Goal: Task Accomplishment & Management: Use online tool/utility

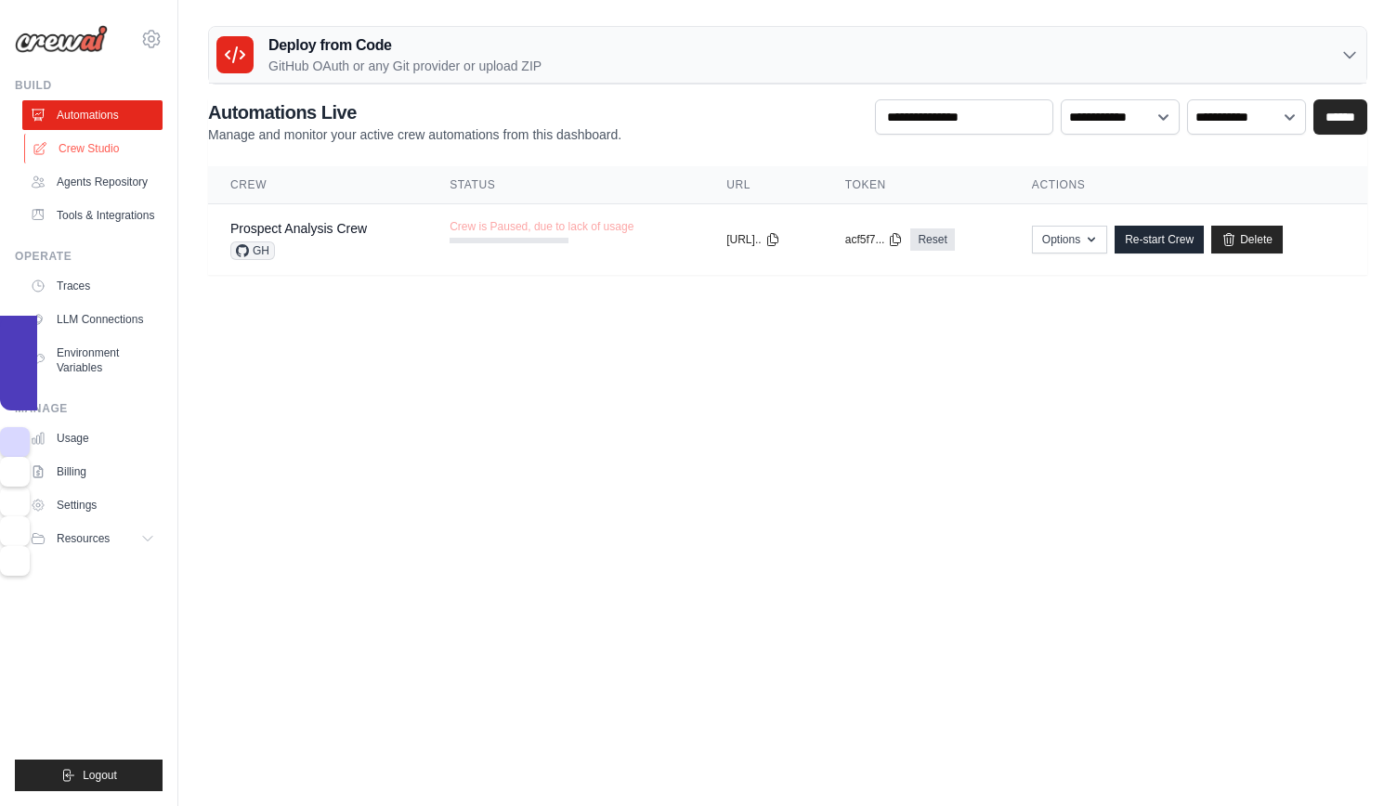
click at [75, 144] on link "Crew Studio" at bounding box center [94, 149] width 140 height 30
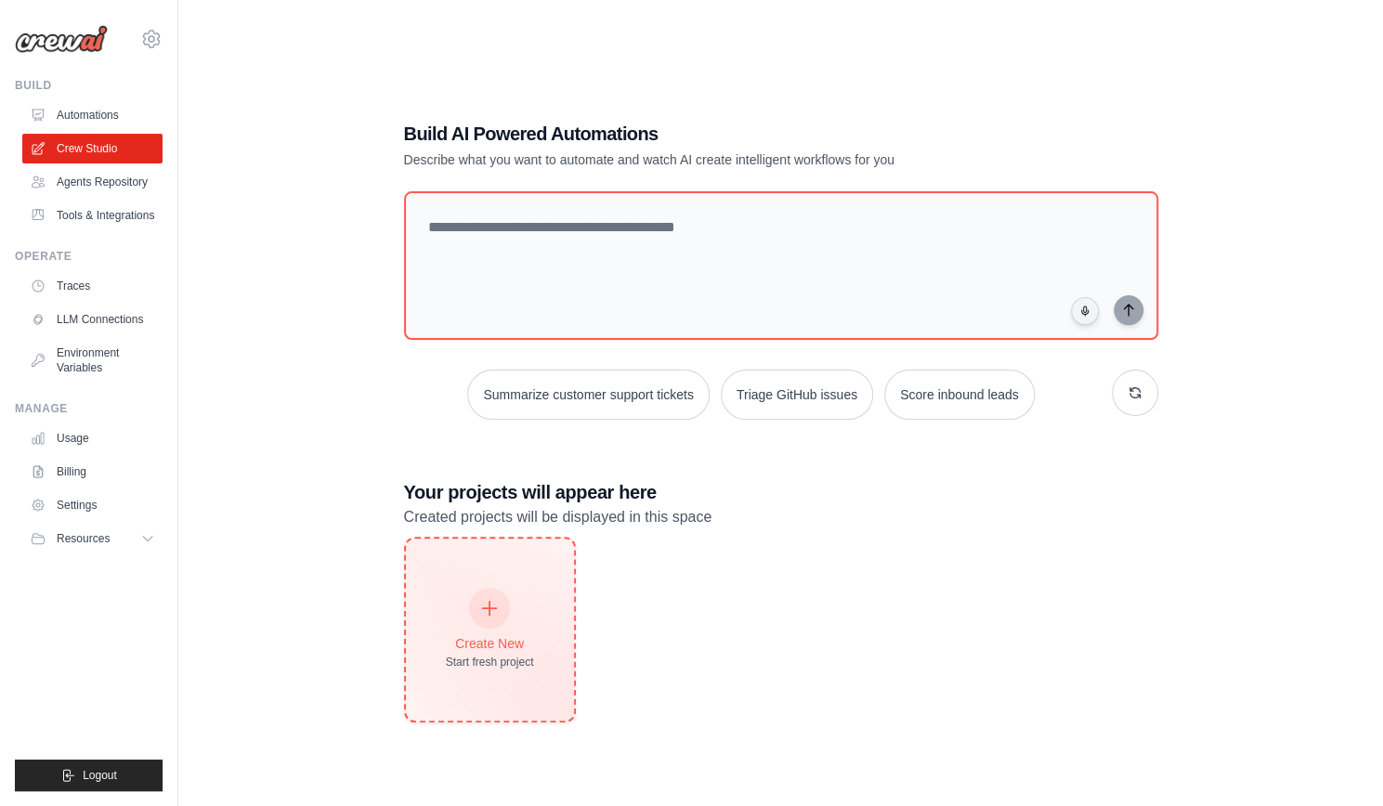
click at [472, 658] on div "Start fresh project" at bounding box center [490, 662] width 88 height 15
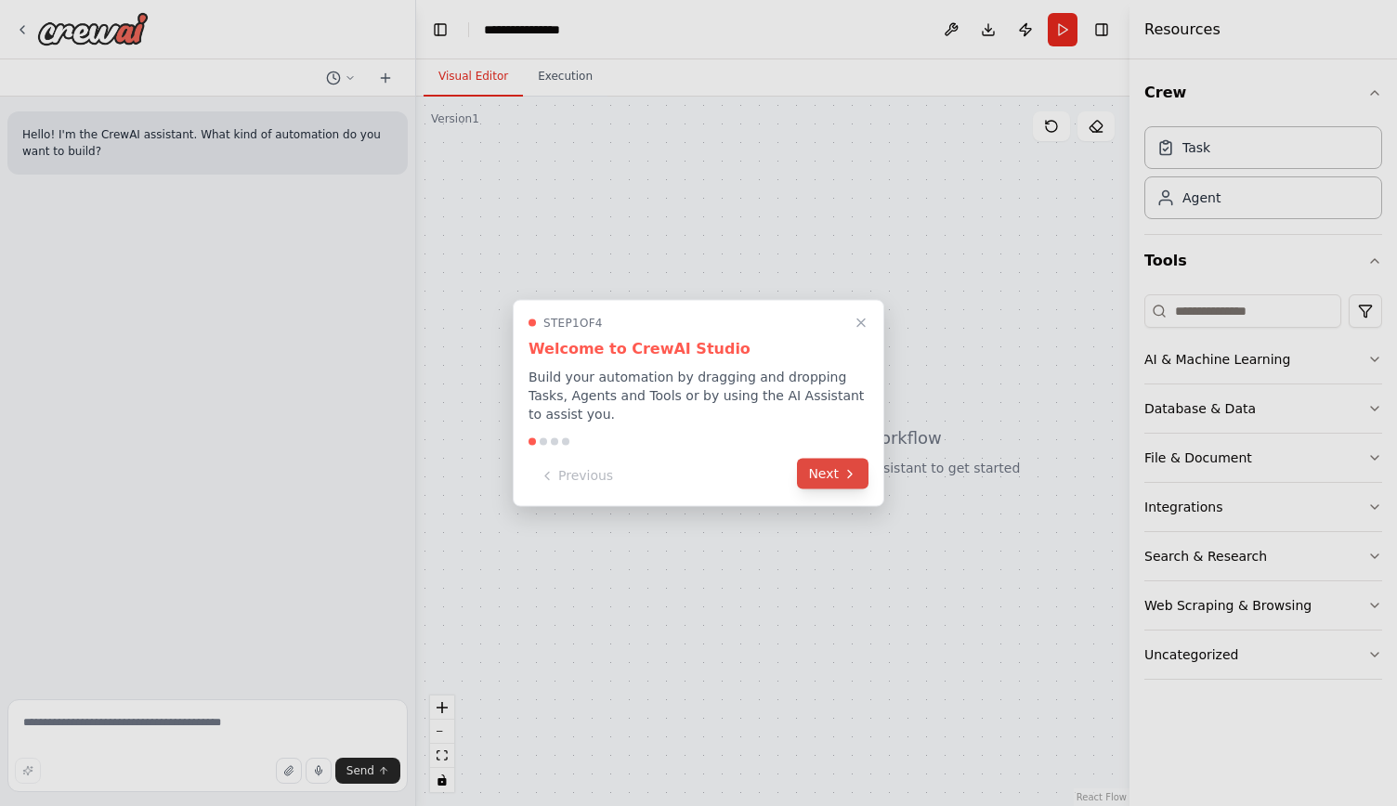
click at [829, 460] on button "Next" at bounding box center [833, 474] width 72 height 31
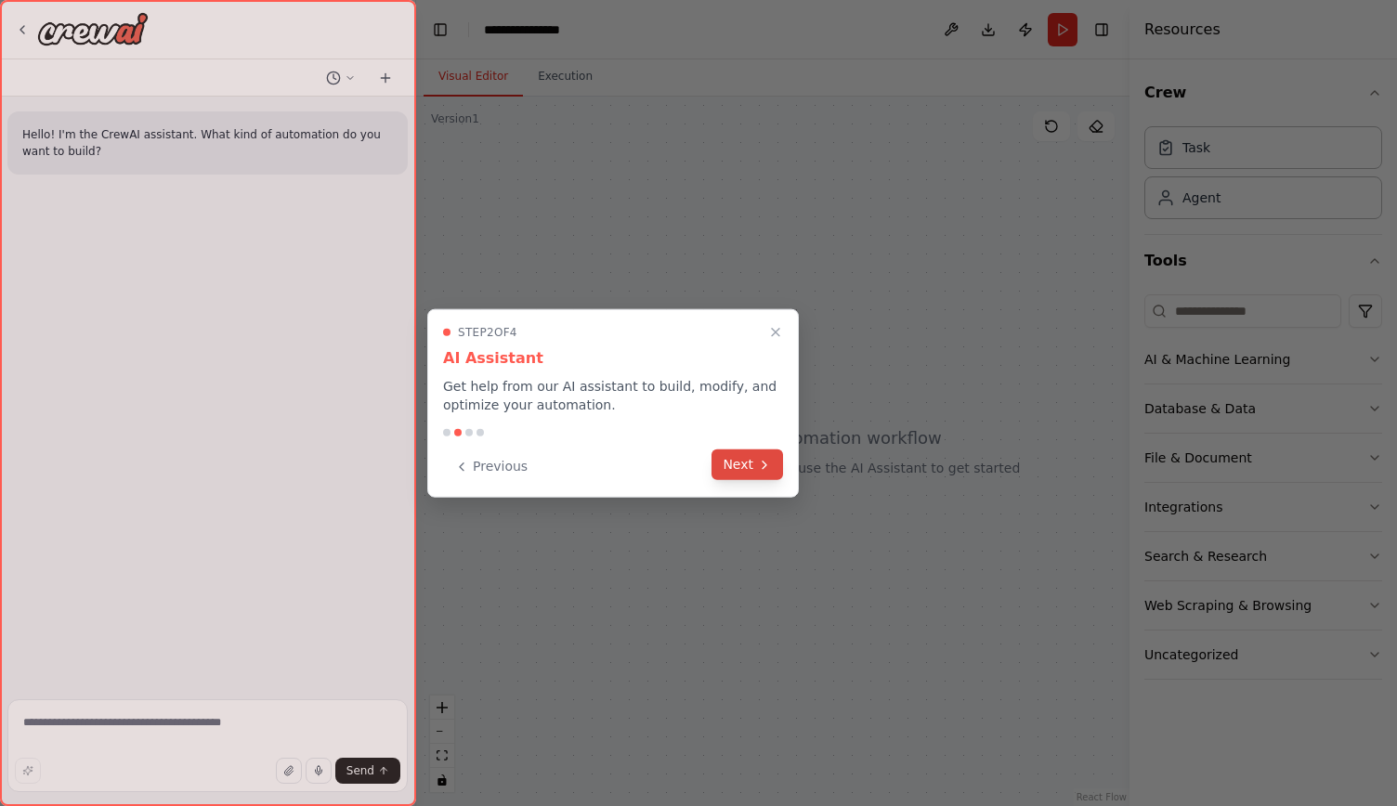
click at [741, 465] on button "Next" at bounding box center [748, 465] width 72 height 31
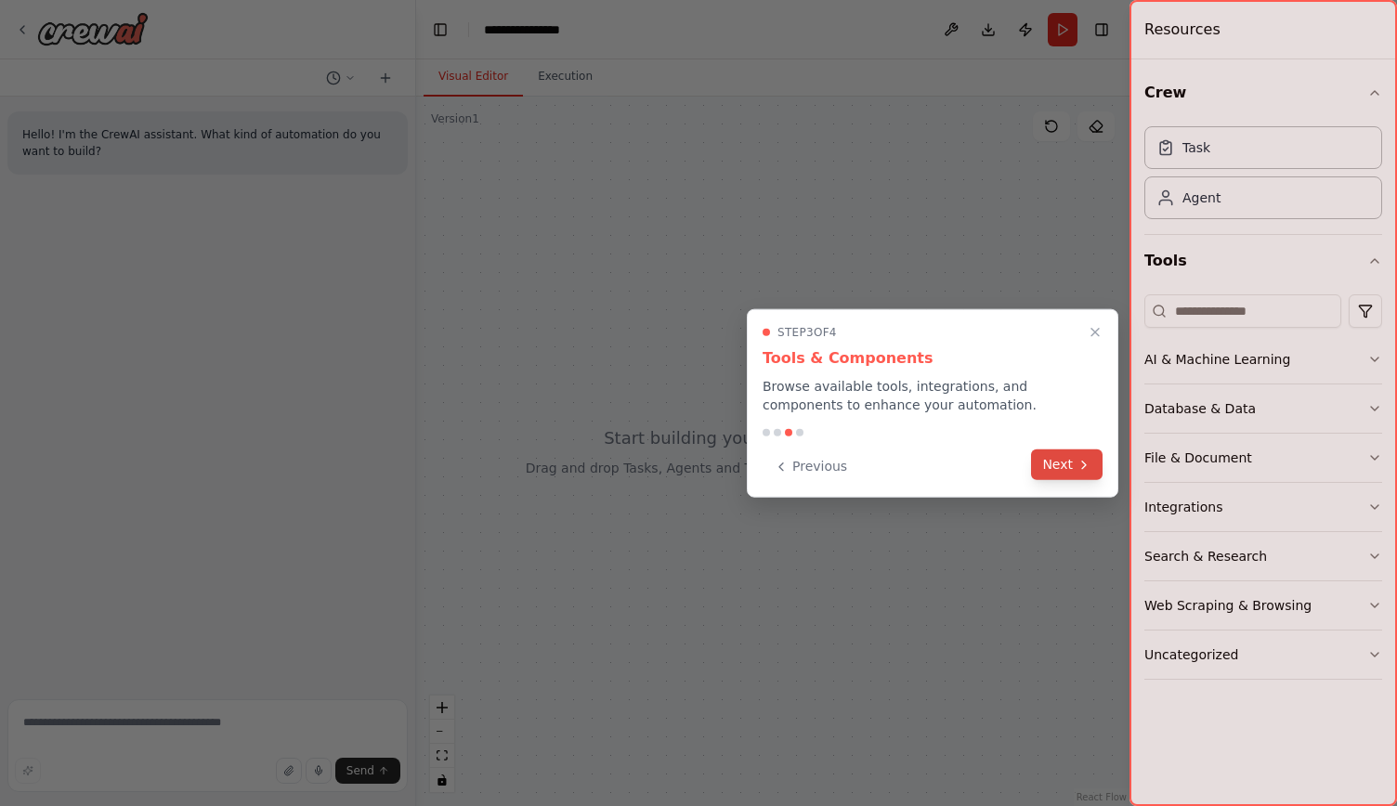
click at [1061, 460] on button "Next" at bounding box center [1067, 465] width 72 height 31
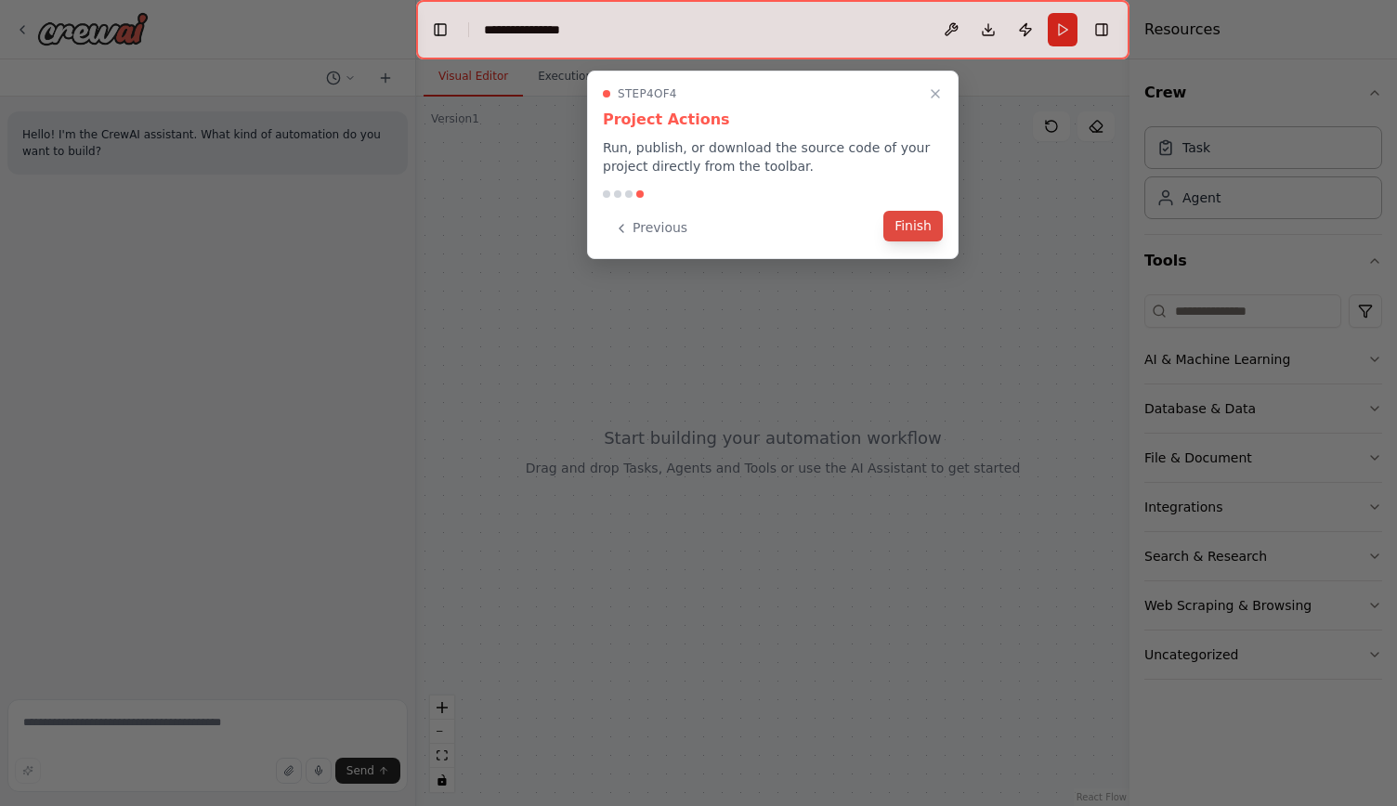
click at [922, 241] on button "Finish" at bounding box center [912, 226] width 59 height 31
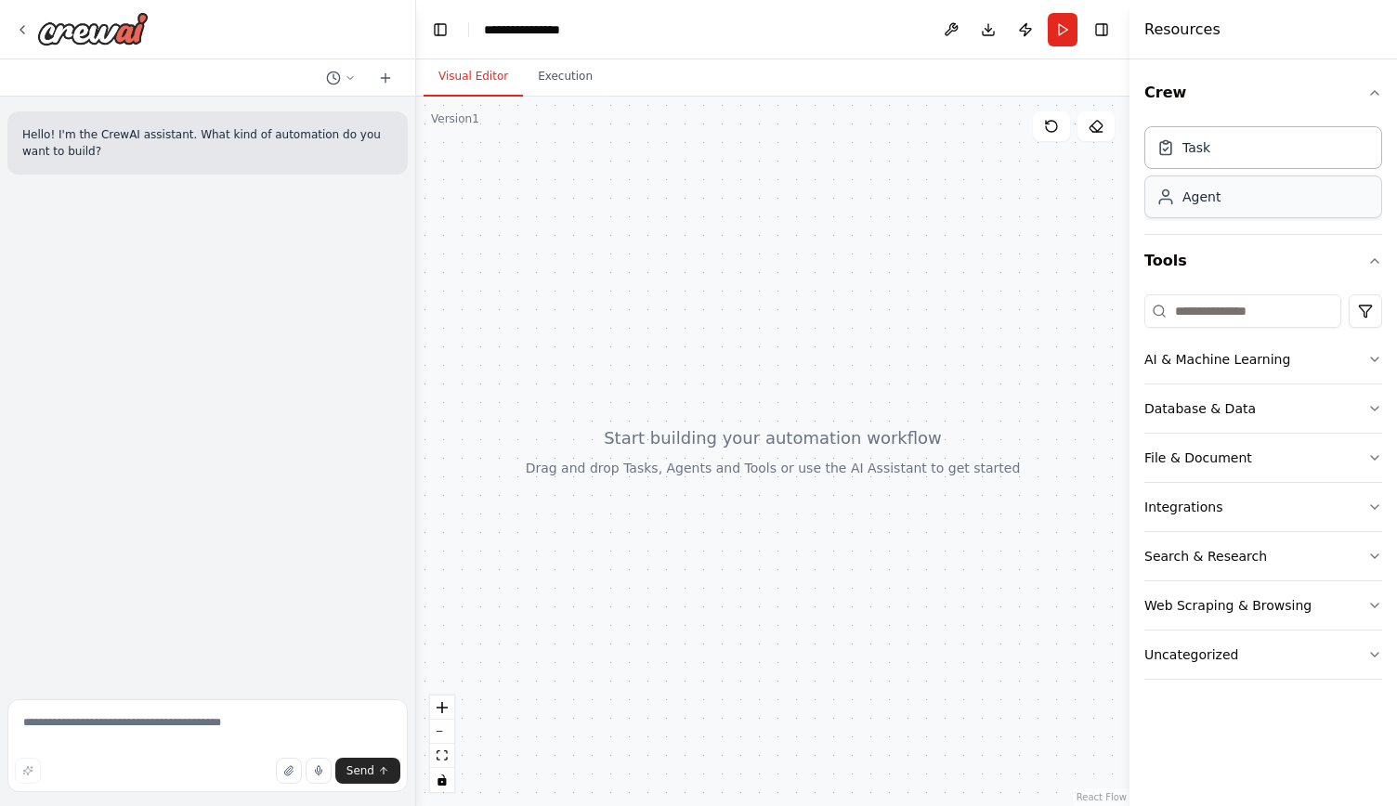
click at [1224, 203] on div "Agent" at bounding box center [1264, 197] width 238 height 43
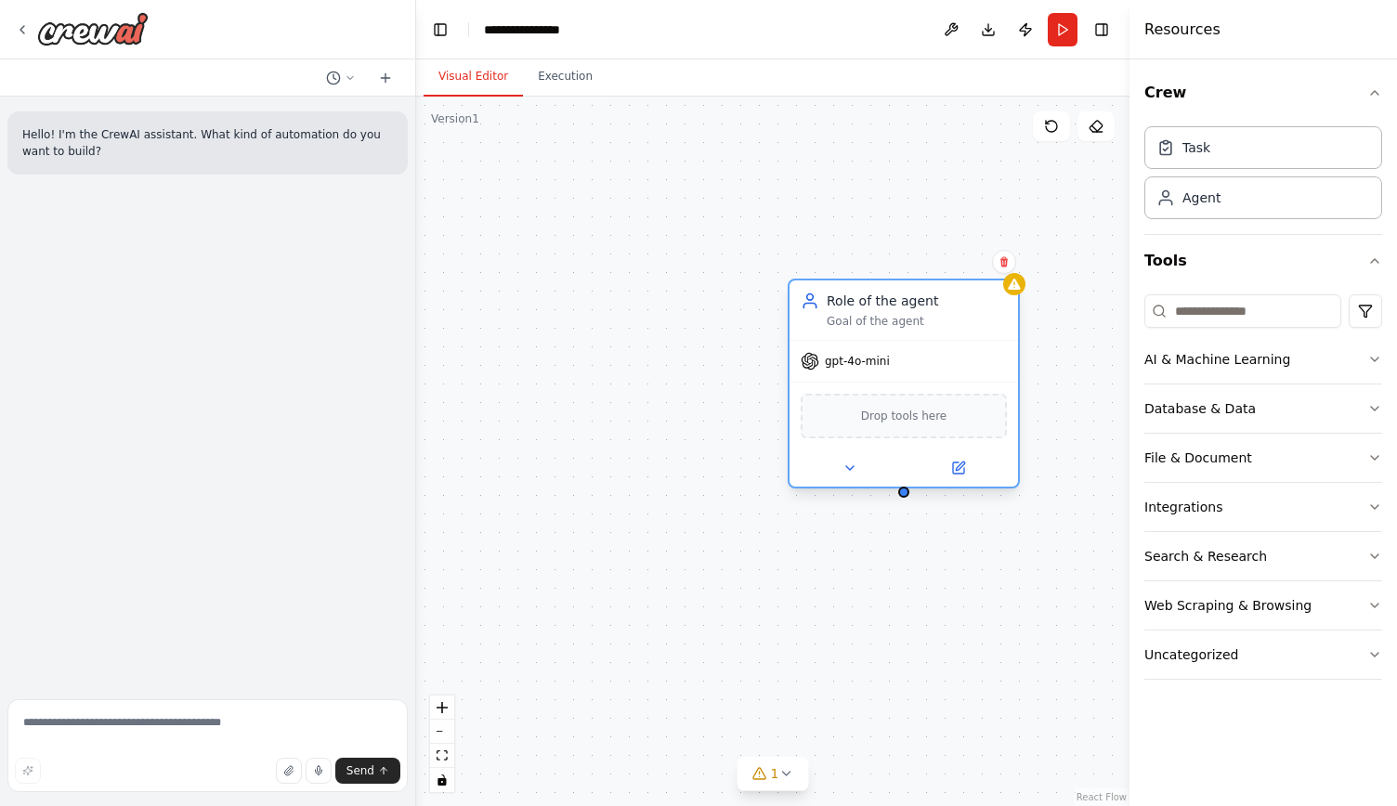
drag, startPoint x: 975, startPoint y: 328, endPoint x: 907, endPoint y: 330, distance: 67.8
click at [907, 330] on div "Role of the agent Goal of the agent" at bounding box center [904, 310] width 229 height 59
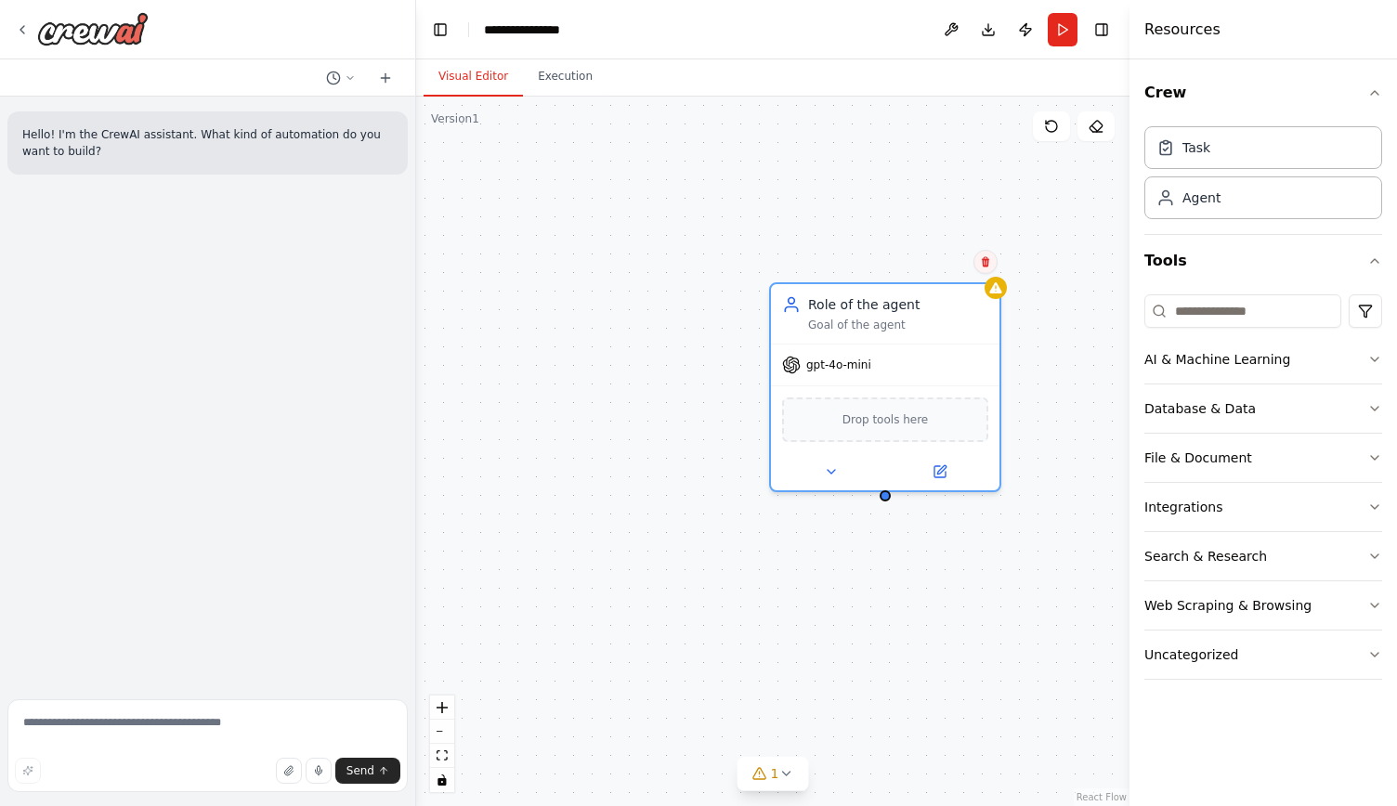
click at [986, 267] on icon at bounding box center [985, 262] width 7 height 10
click at [949, 263] on button "Confirm" at bounding box center [933, 262] width 66 height 22
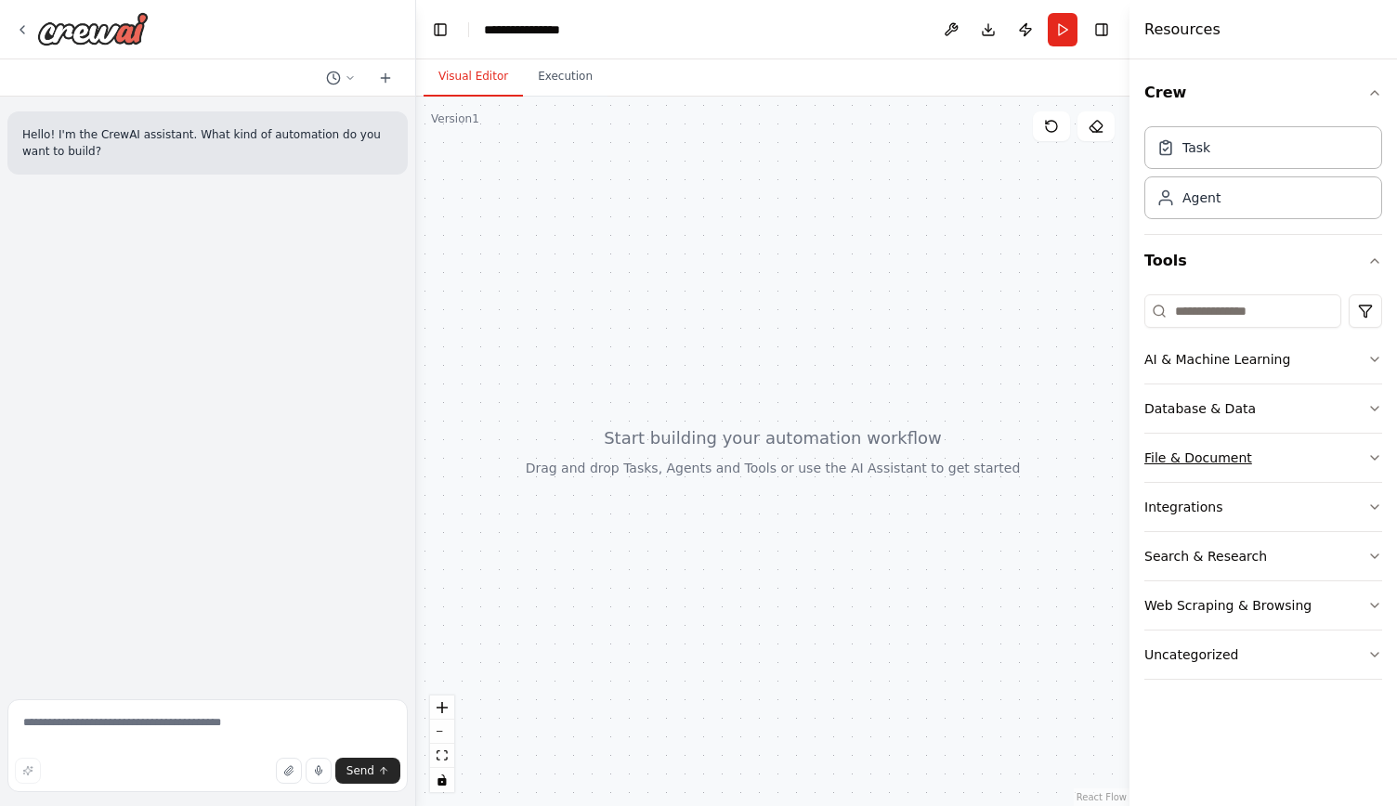
click at [1245, 458] on button "File & Document" at bounding box center [1264, 458] width 238 height 48
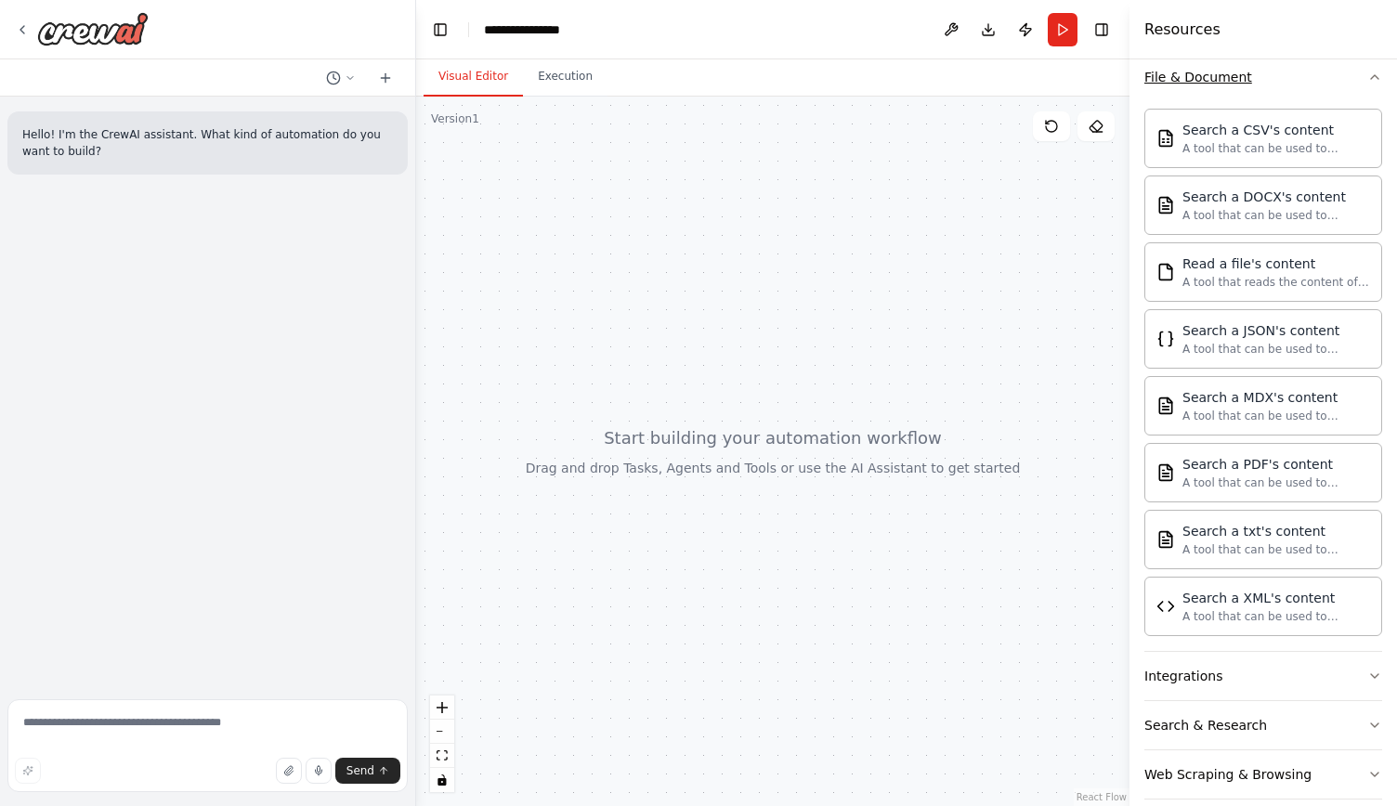
scroll to position [444, 0]
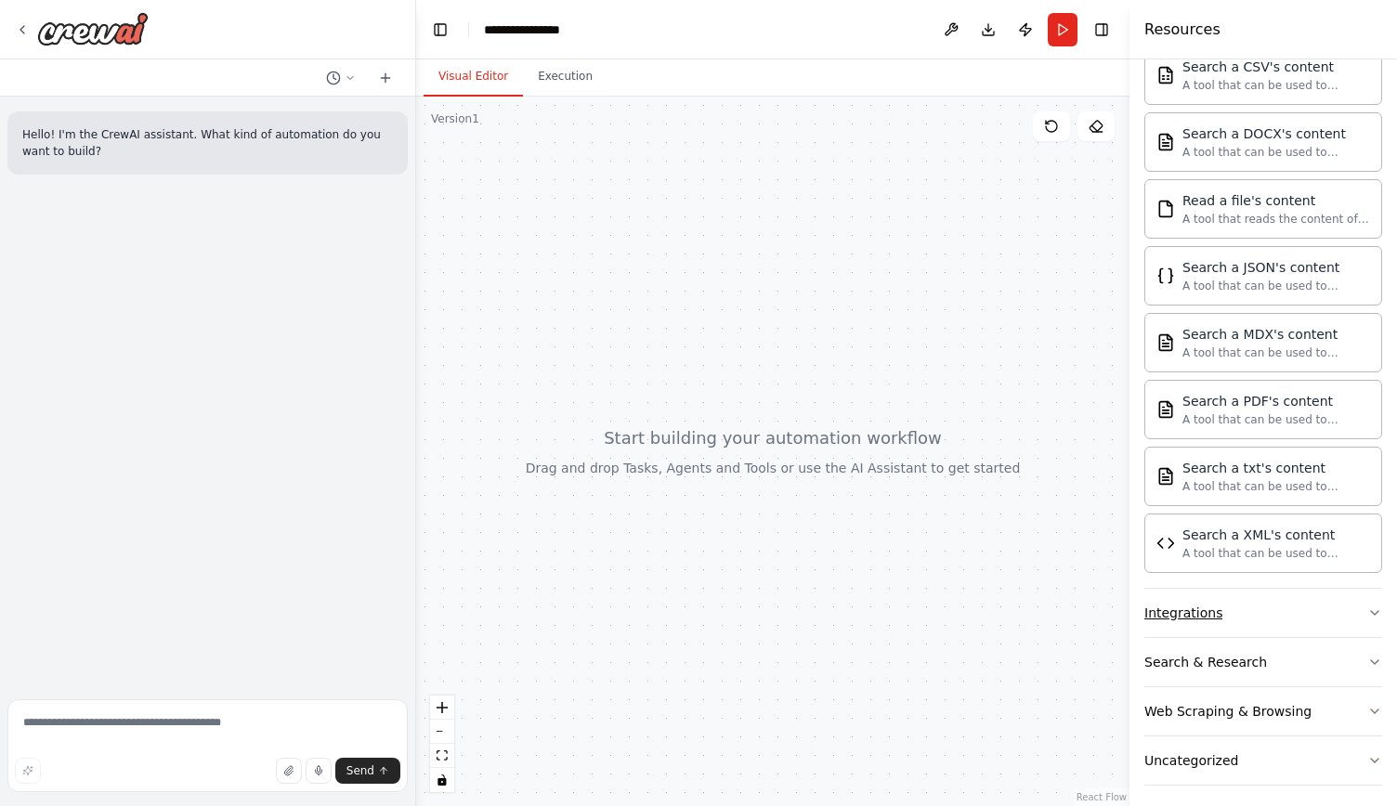
click at [1285, 599] on button "Integrations" at bounding box center [1264, 613] width 238 height 48
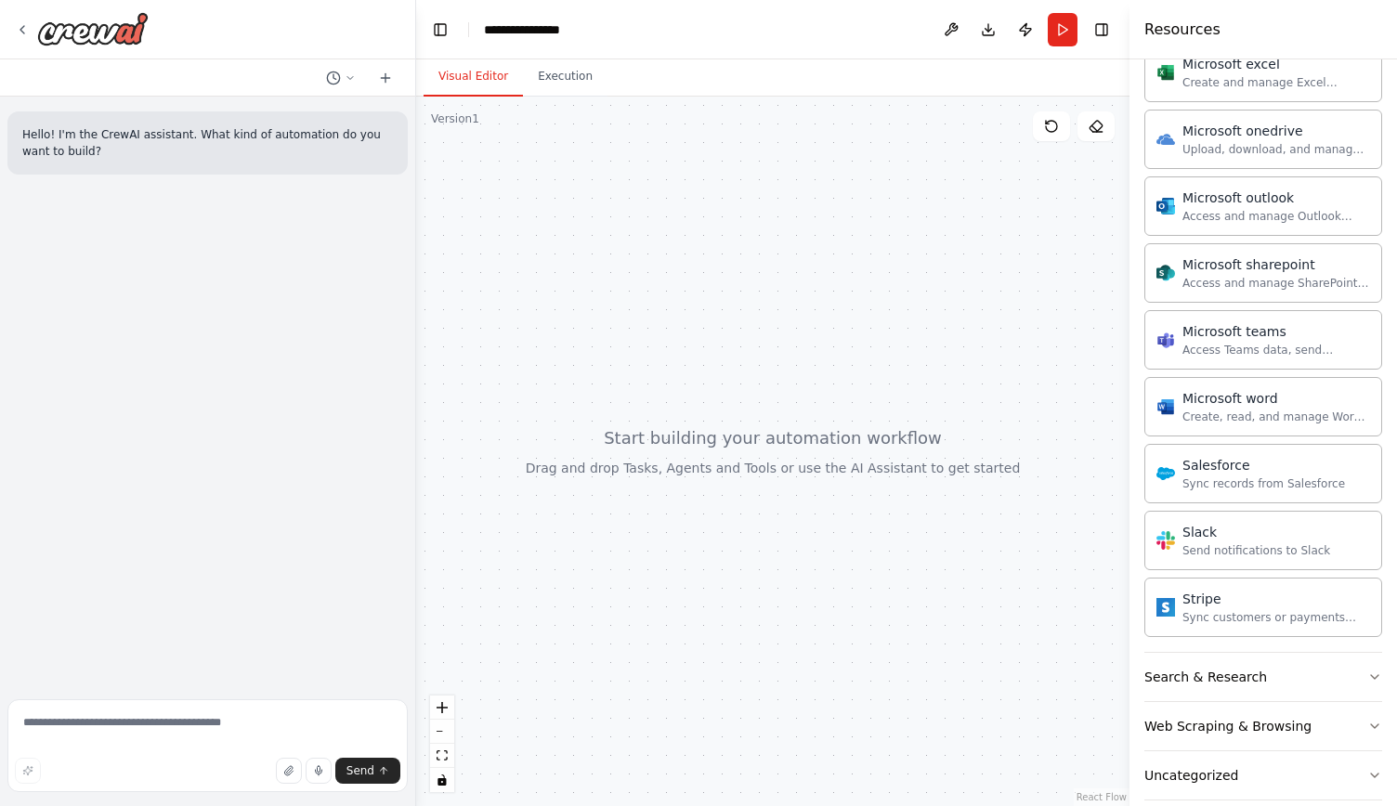
scroll to position [1520, 0]
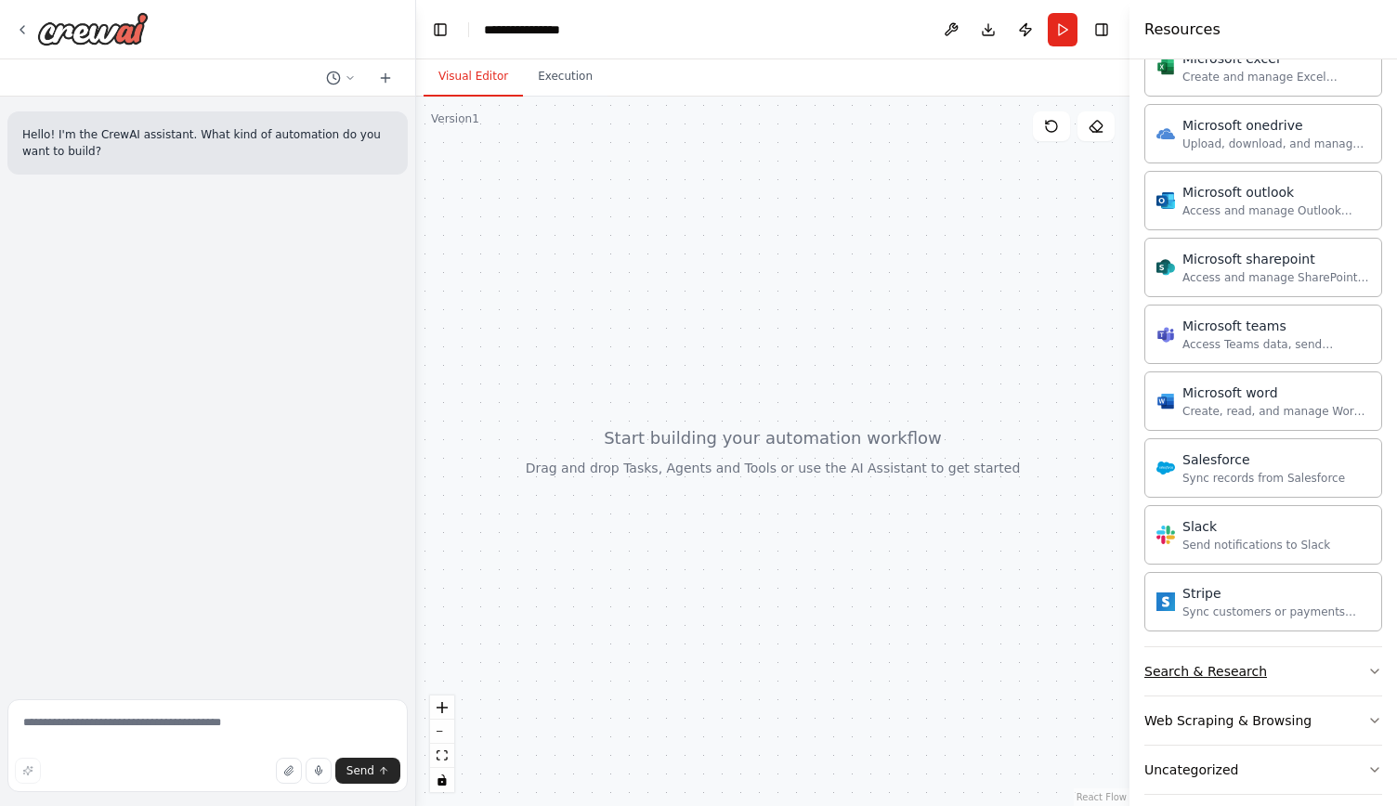
click at [1319, 654] on button "Search & Research" at bounding box center [1264, 672] width 238 height 48
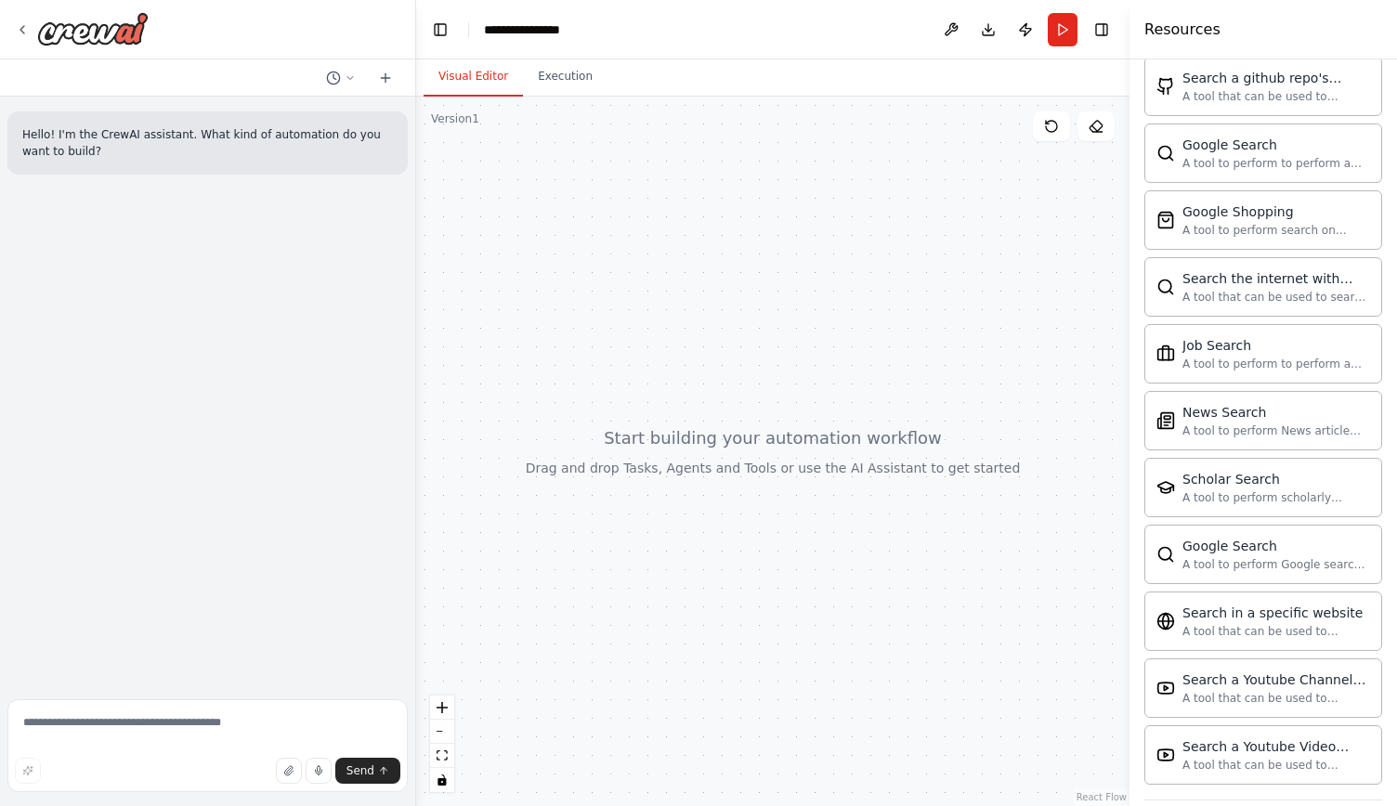
scroll to position [2462, 0]
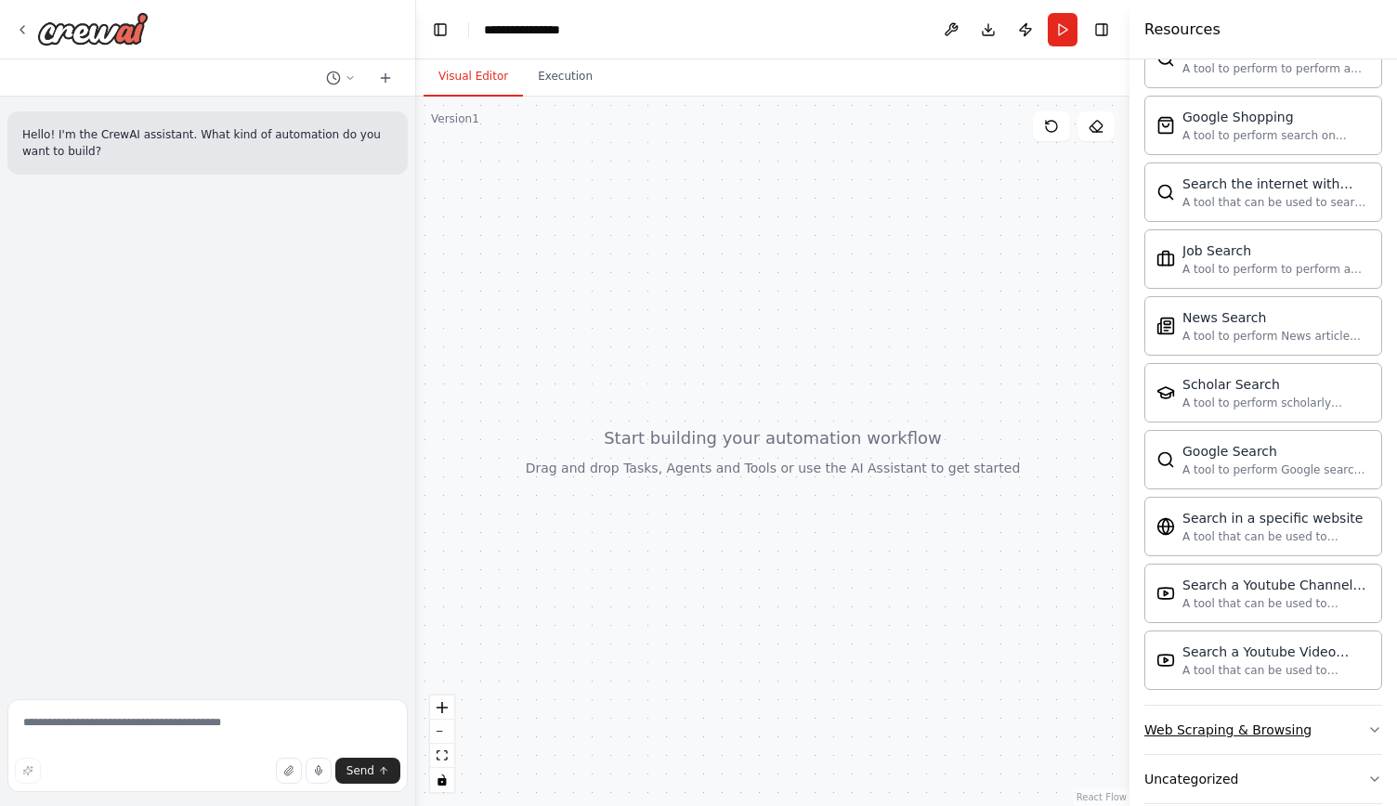
click at [1342, 706] on button "Web Scraping & Browsing" at bounding box center [1264, 730] width 238 height 48
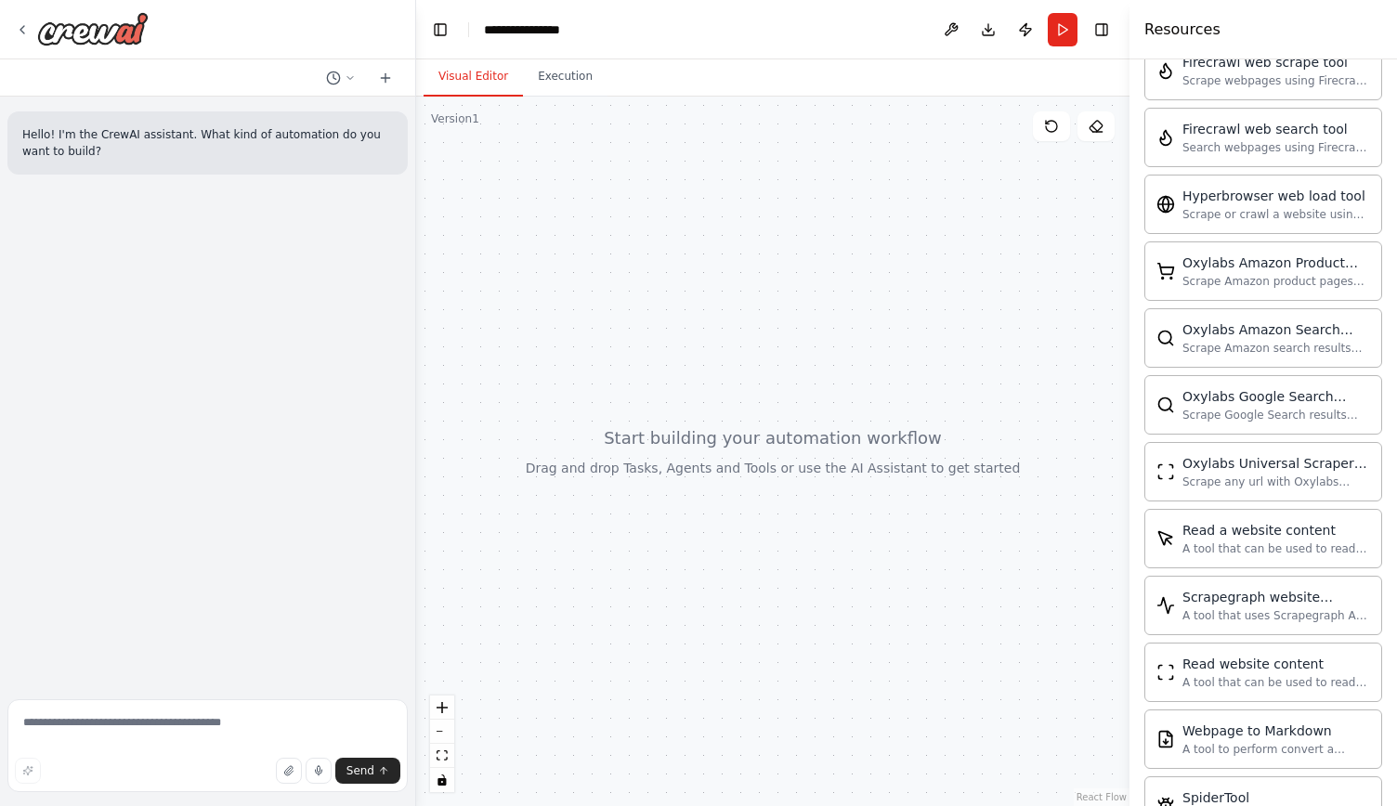
scroll to position [3471, 0]
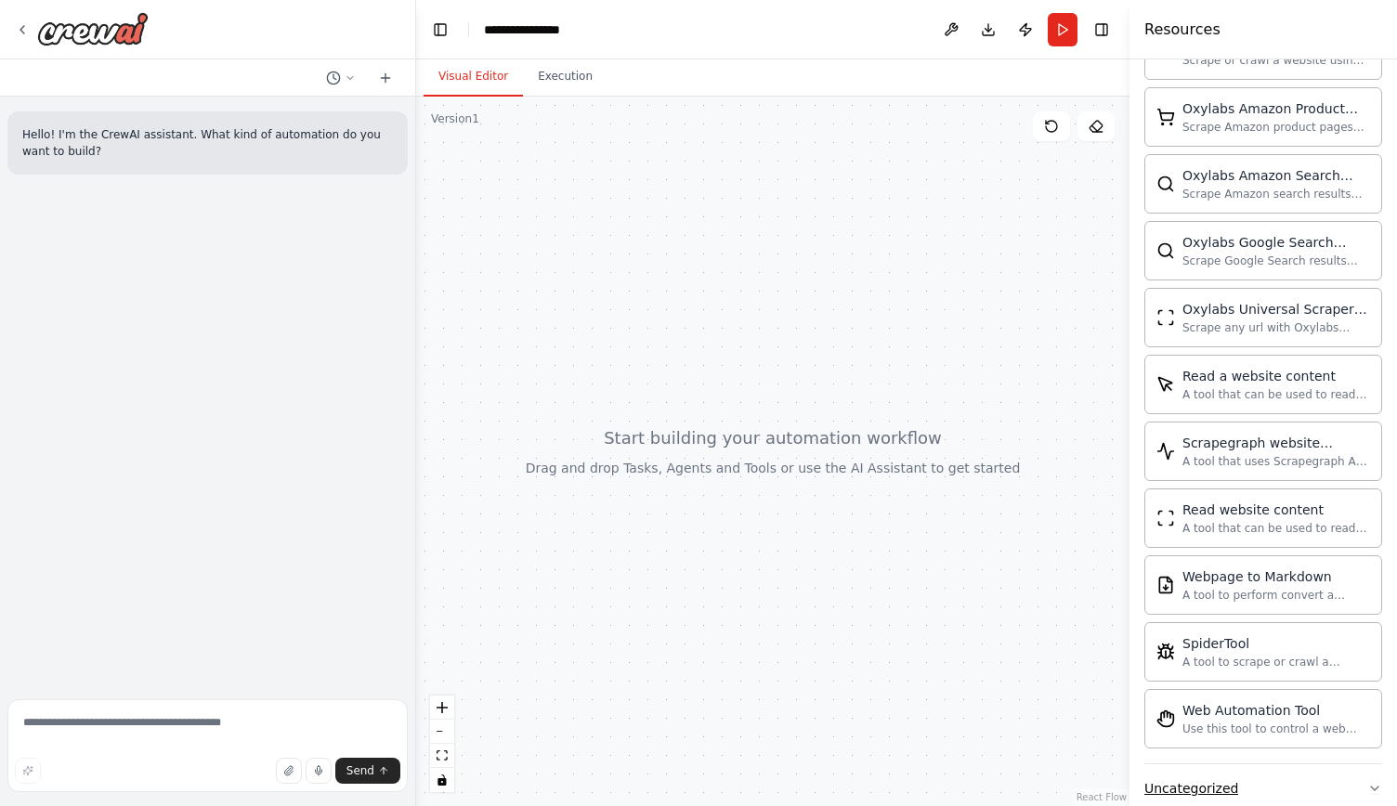
click at [1321, 765] on button "Uncategorized" at bounding box center [1264, 789] width 238 height 48
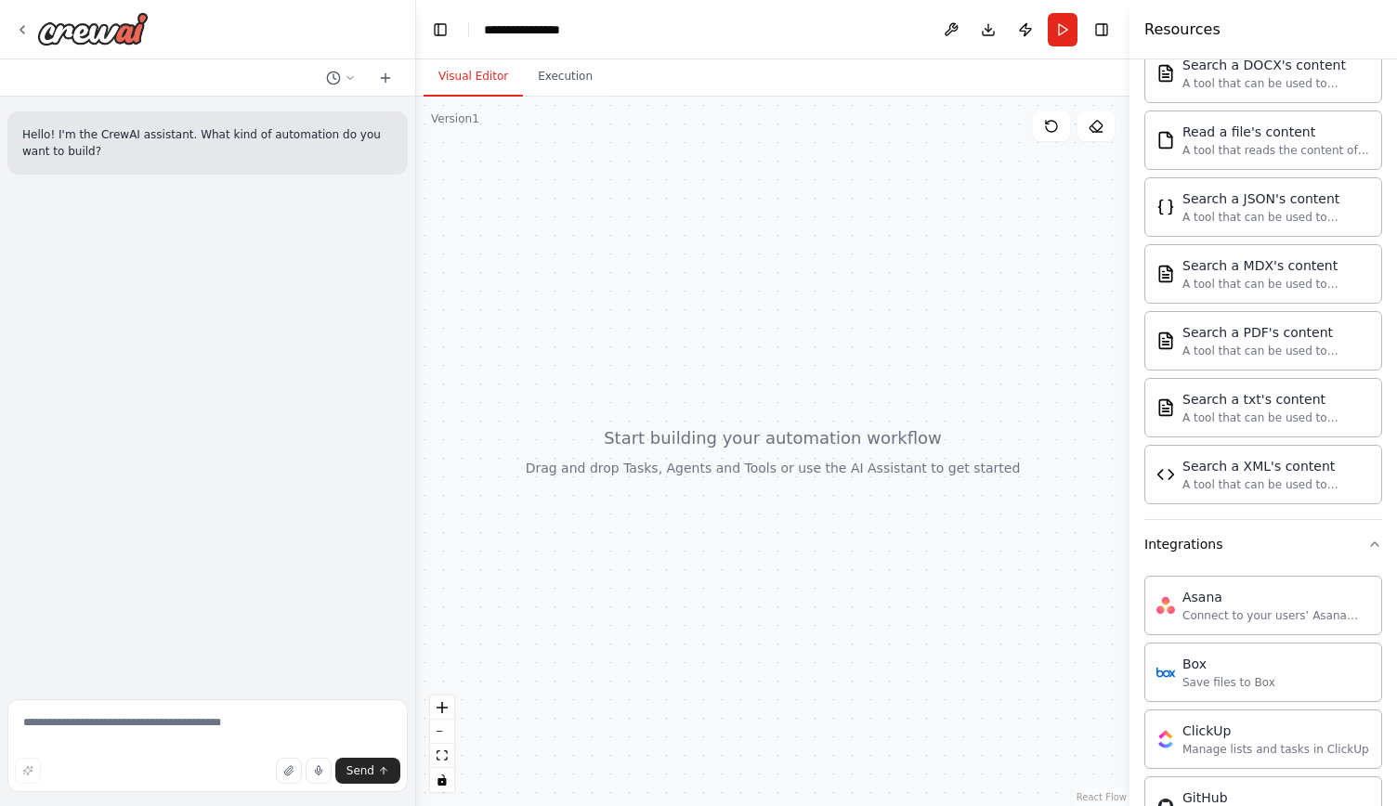
scroll to position [0, 0]
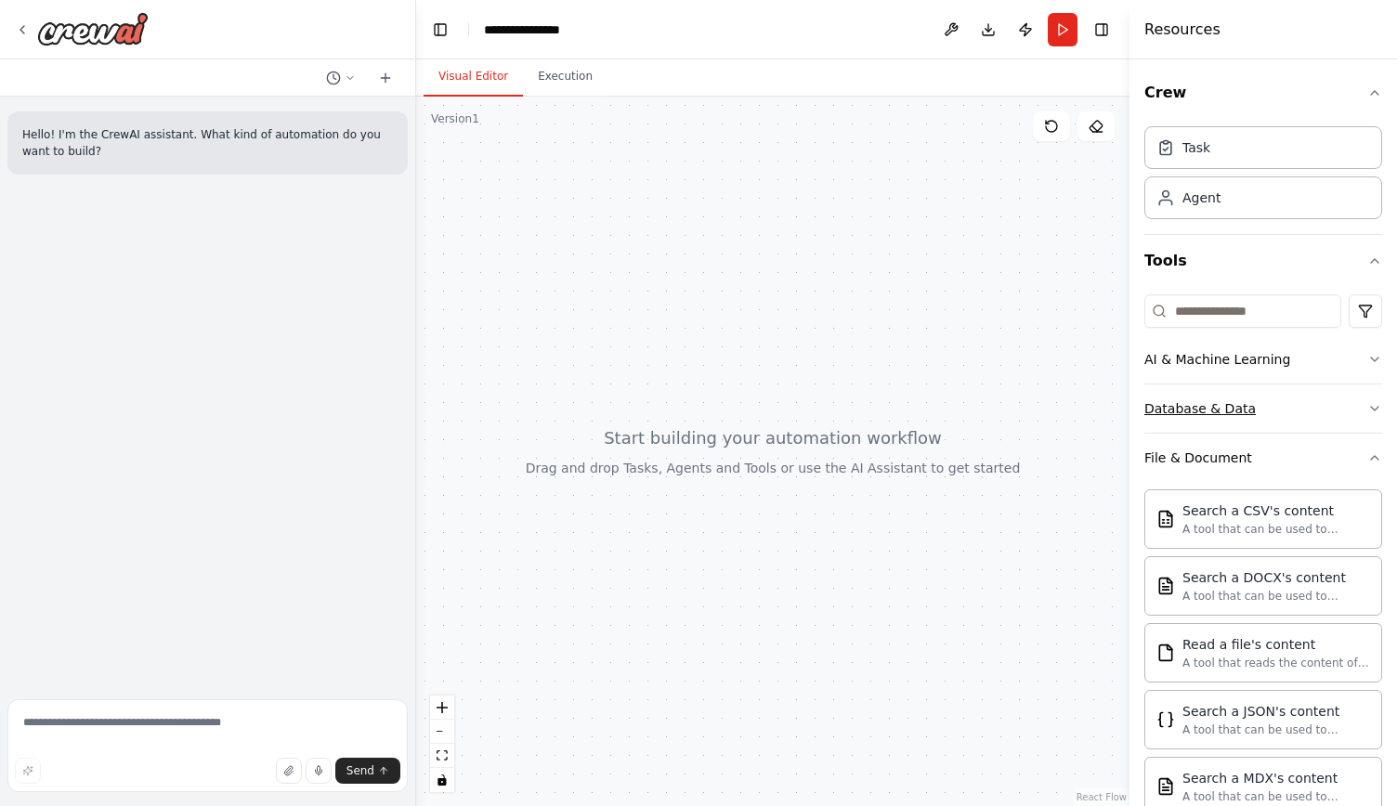
click at [1327, 413] on button "Database & Data" at bounding box center [1264, 409] width 238 height 48
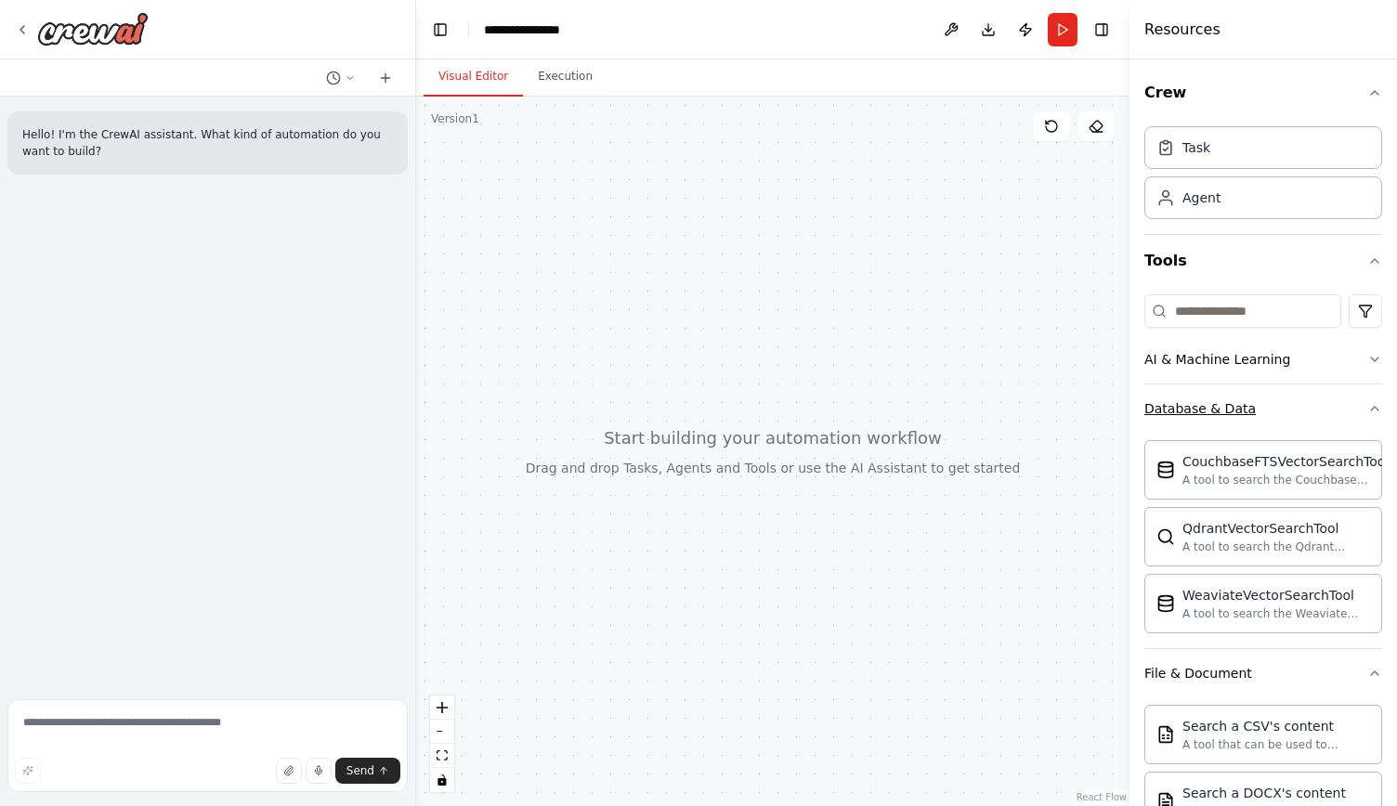
click at [1327, 413] on button "Database & Data" at bounding box center [1264, 409] width 238 height 48
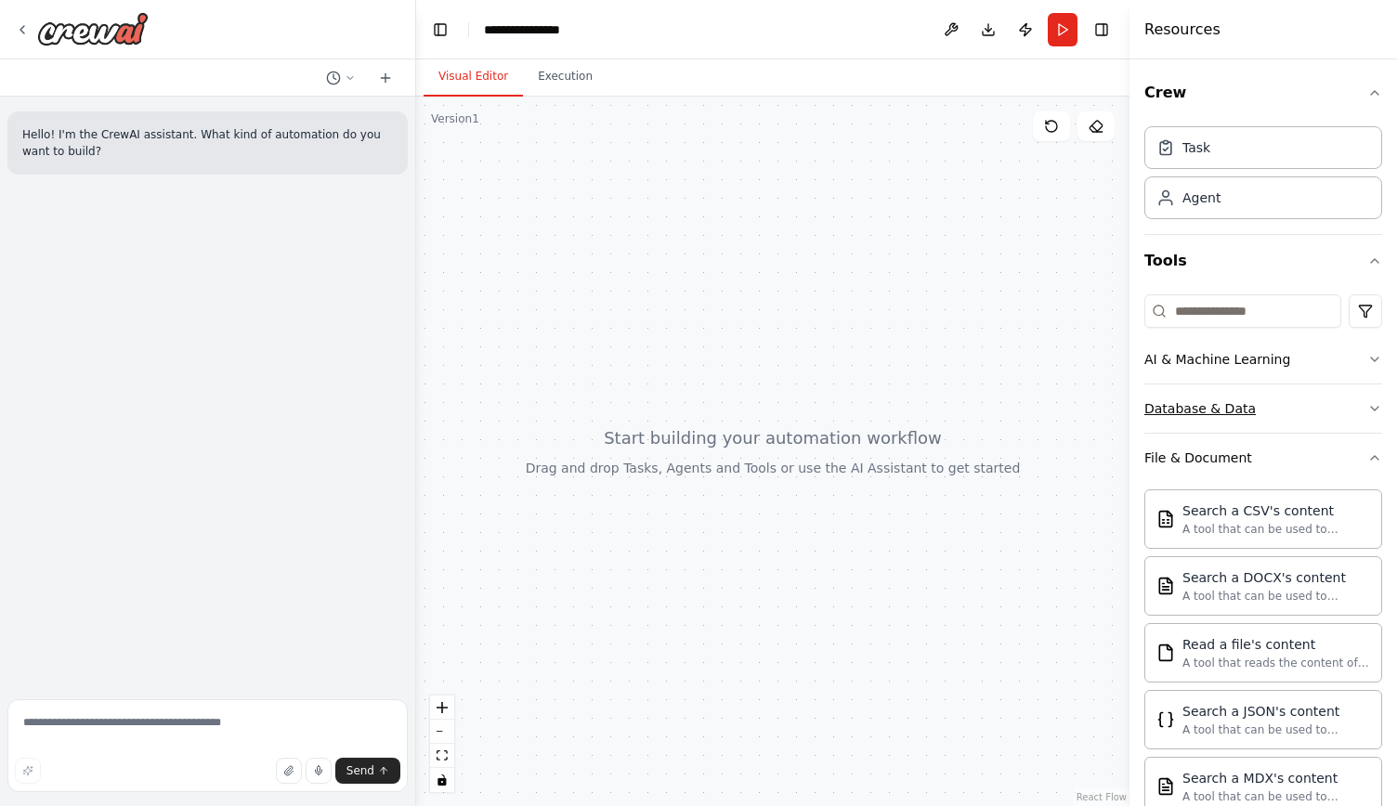
click at [1323, 412] on button "Database & Data" at bounding box center [1264, 409] width 238 height 48
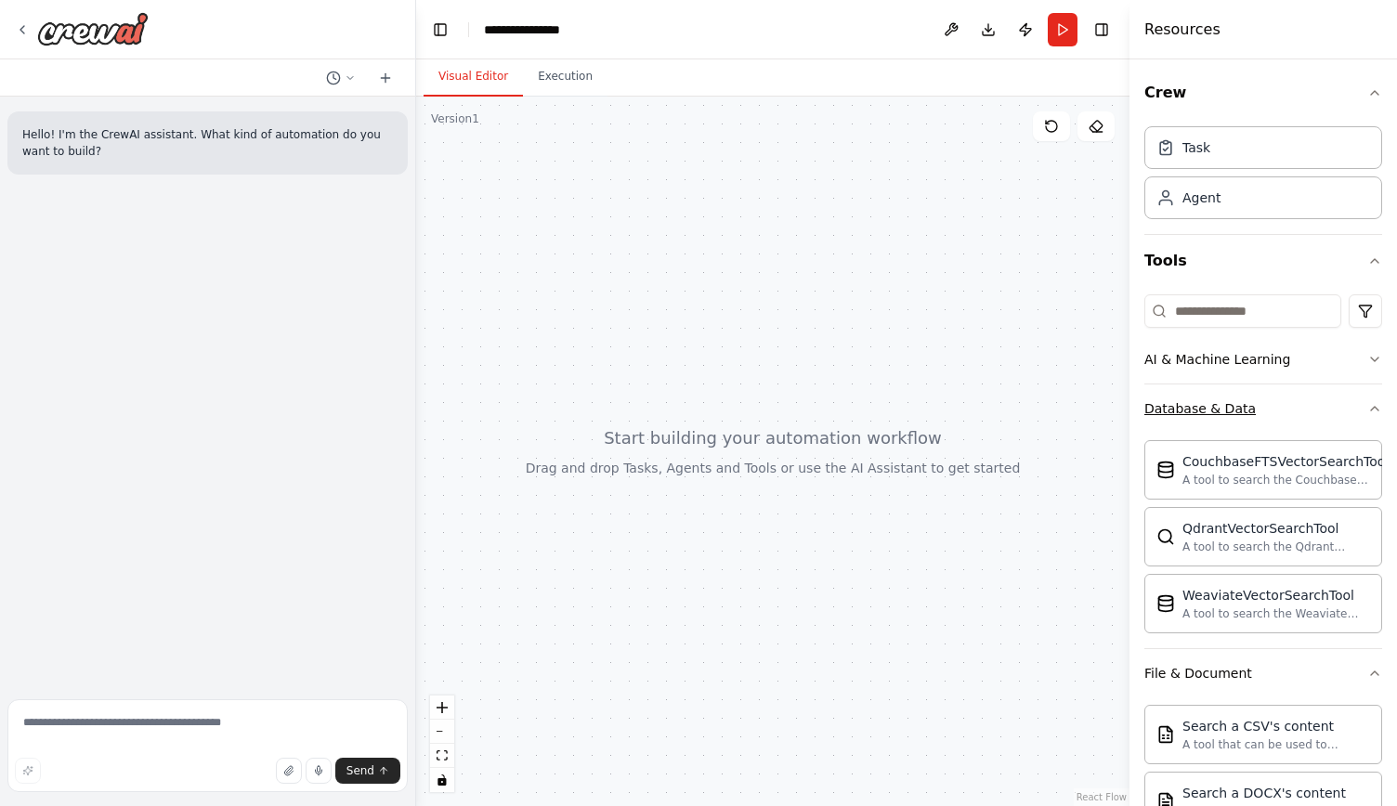
click at [1323, 412] on button "Database & Data" at bounding box center [1264, 409] width 238 height 48
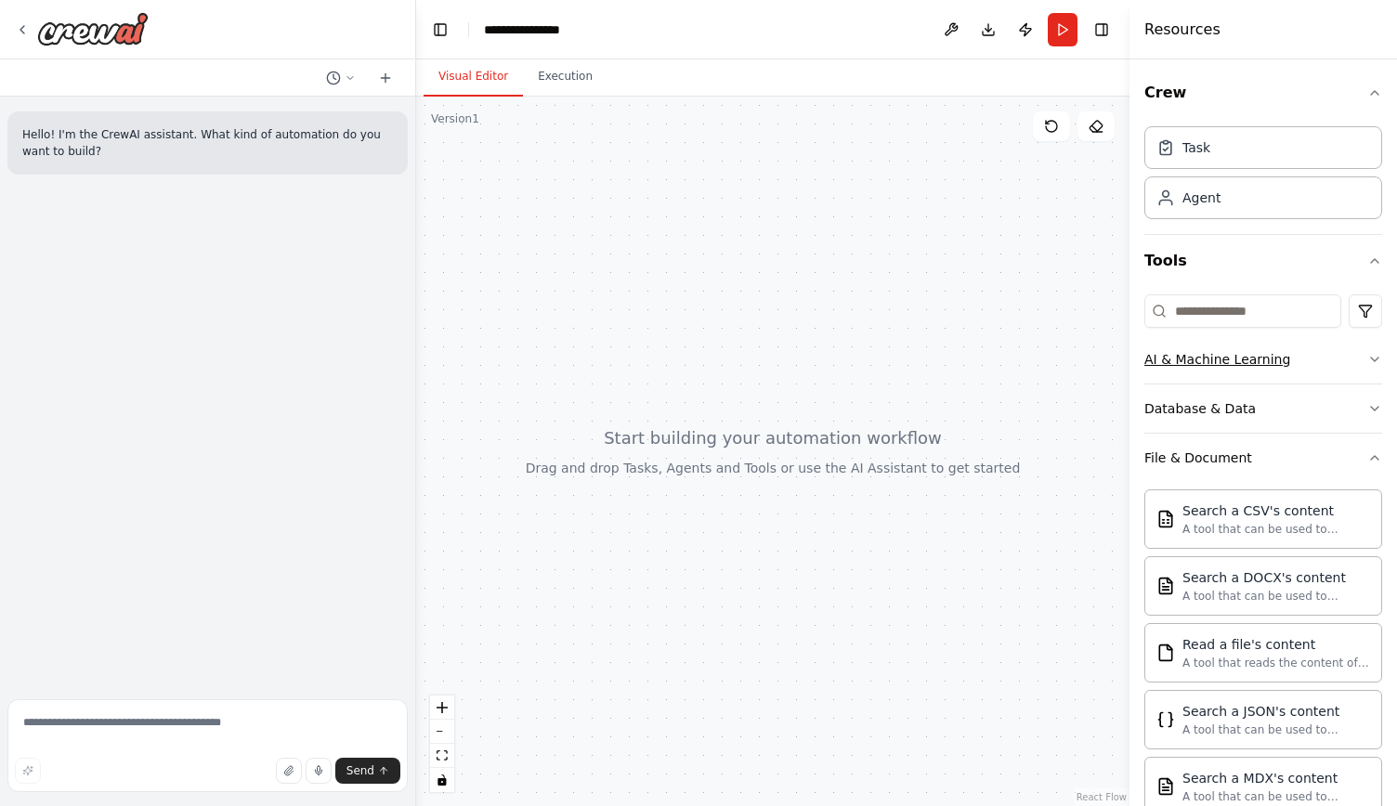
click at [1305, 347] on button "AI & Machine Learning" at bounding box center [1264, 359] width 238 height 48
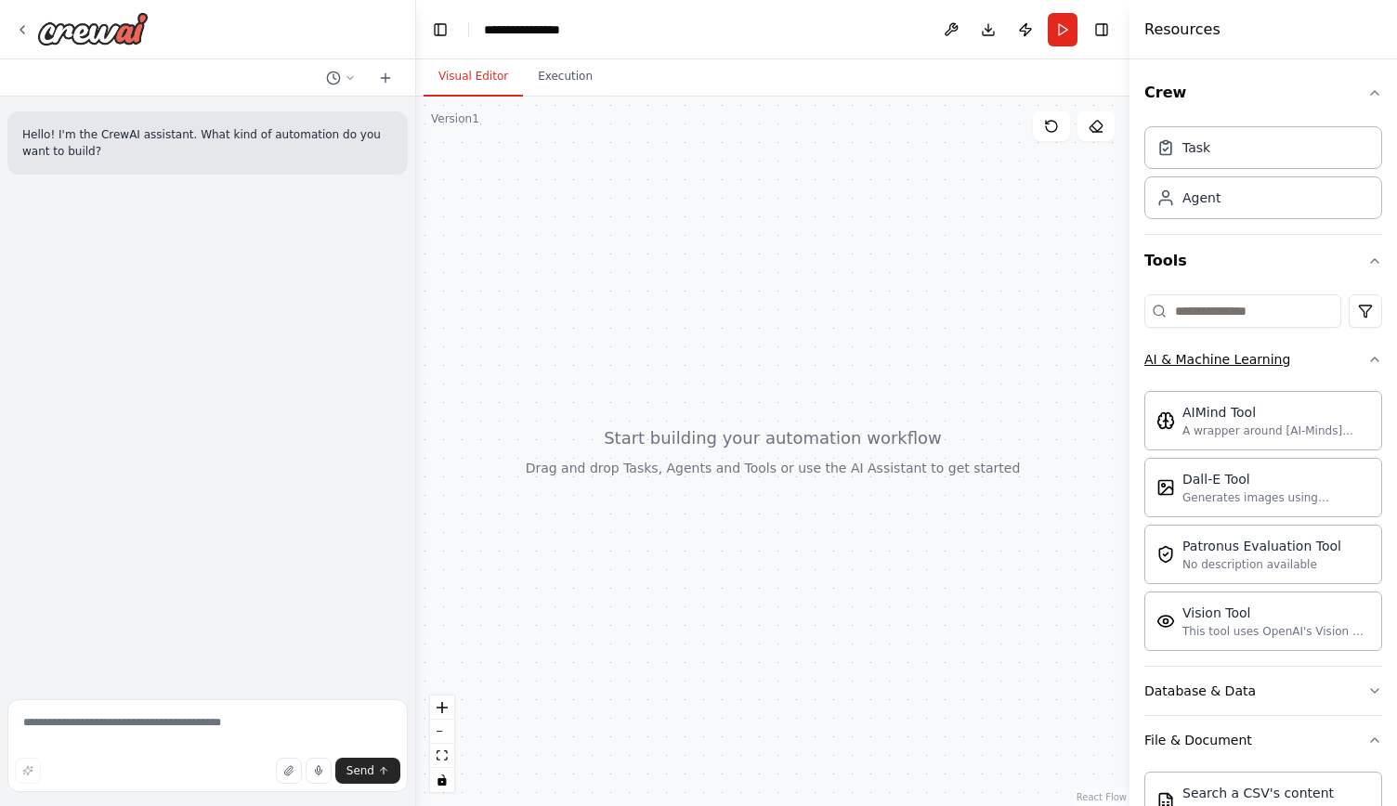
click at [1315, 361] on button "AI & Machine Learning" at bounding box center [1264, 359] width 238 height 48
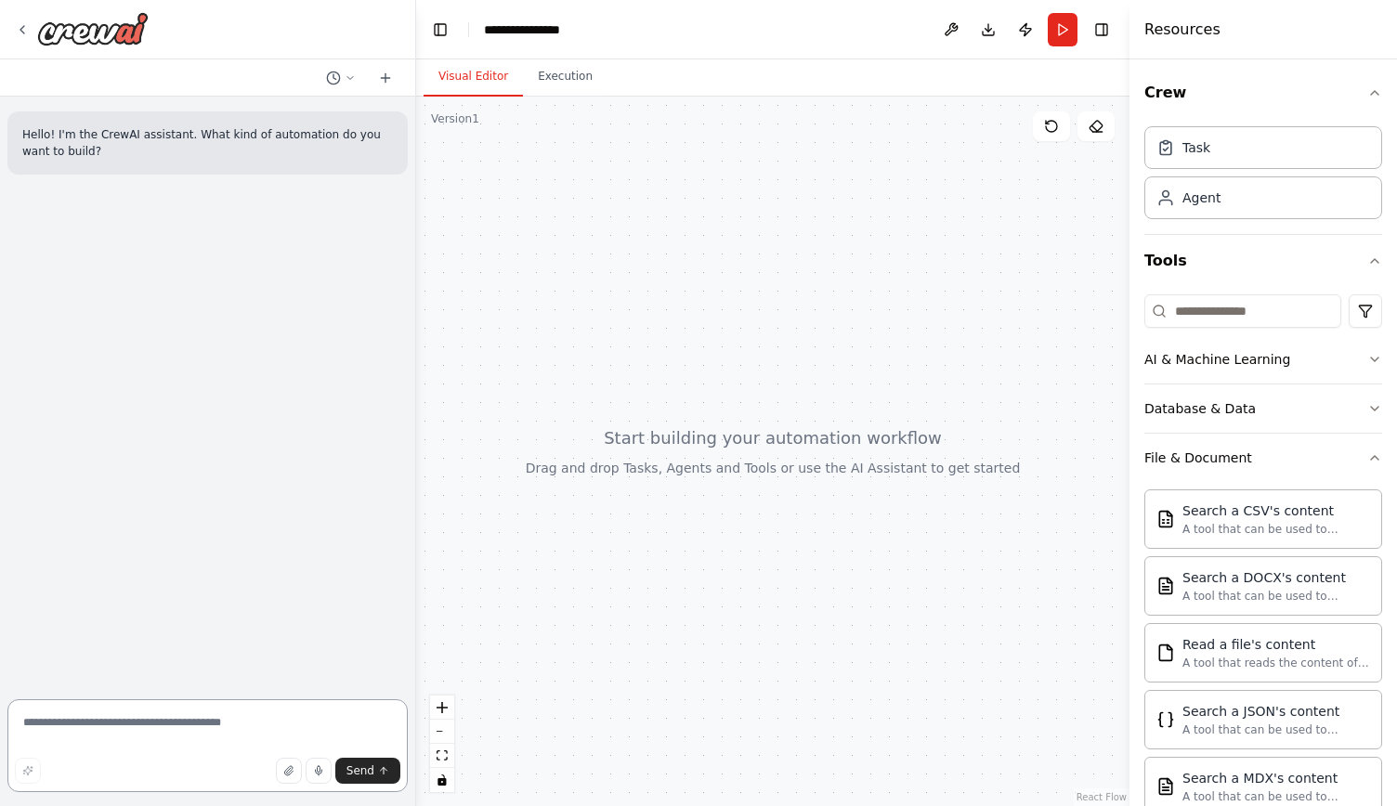
click at [243, 733] on textarea at bounding box center [207, 746] width 400 height 93
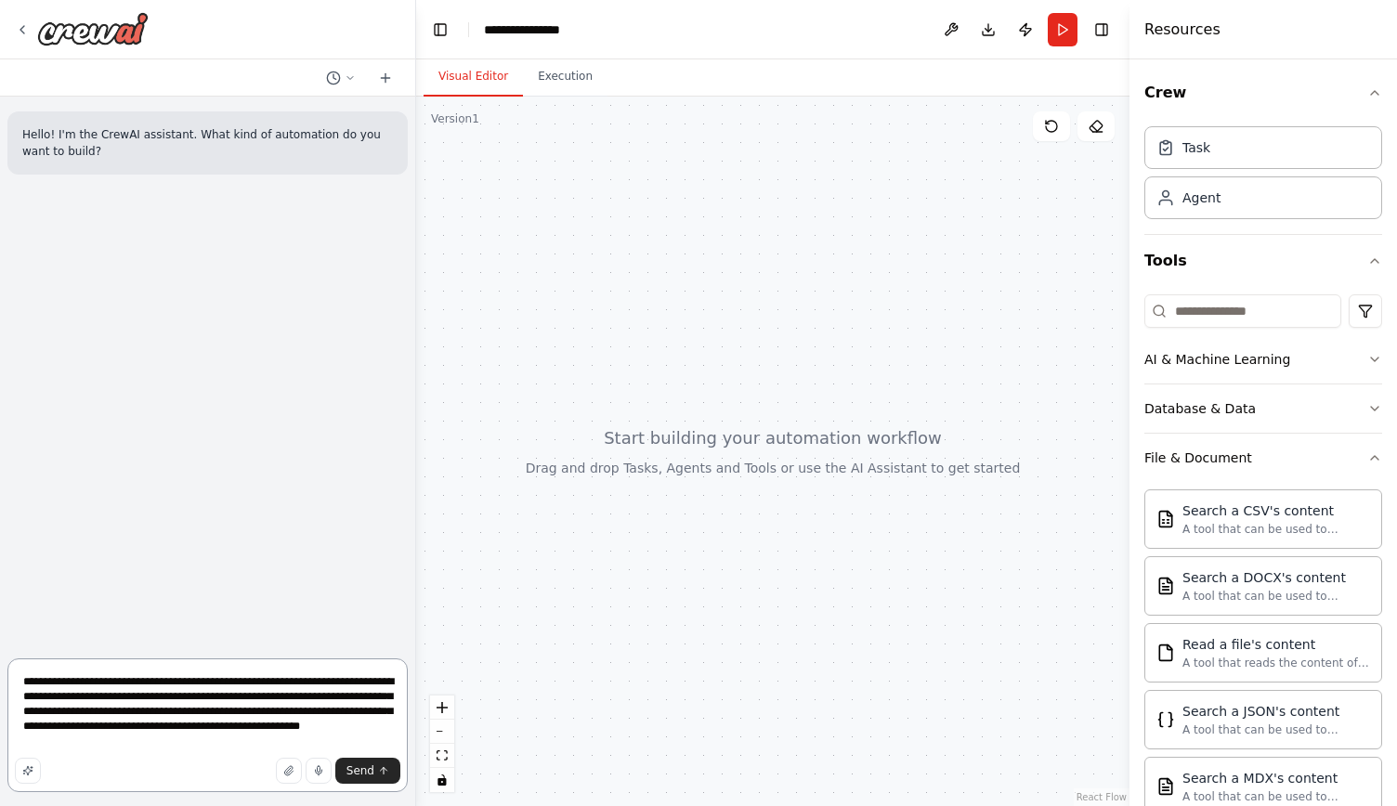
type textarea "**********"
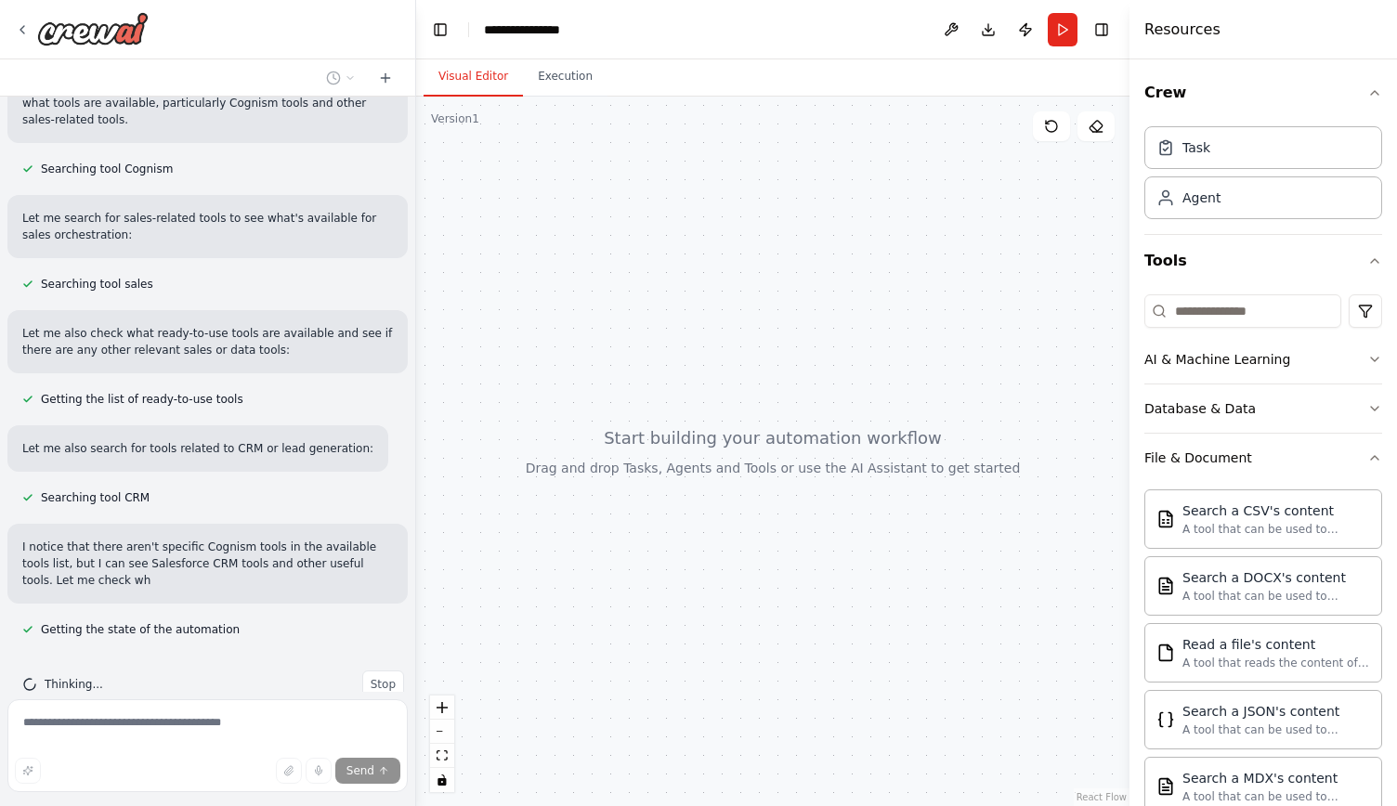
scroll to position [314, 0]
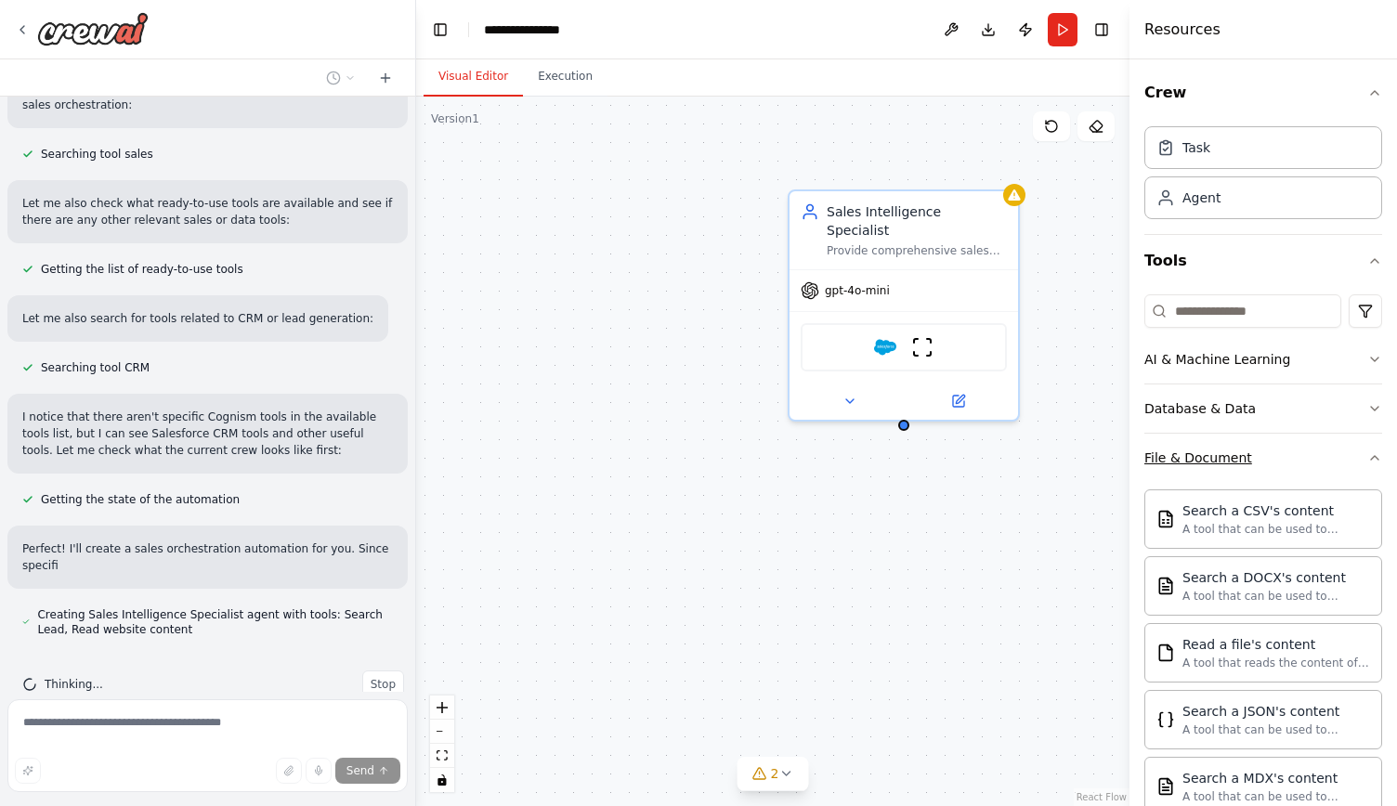
click at [1367, 451] on icon "button" at bounding box center [1374, 458] width 15 height 15
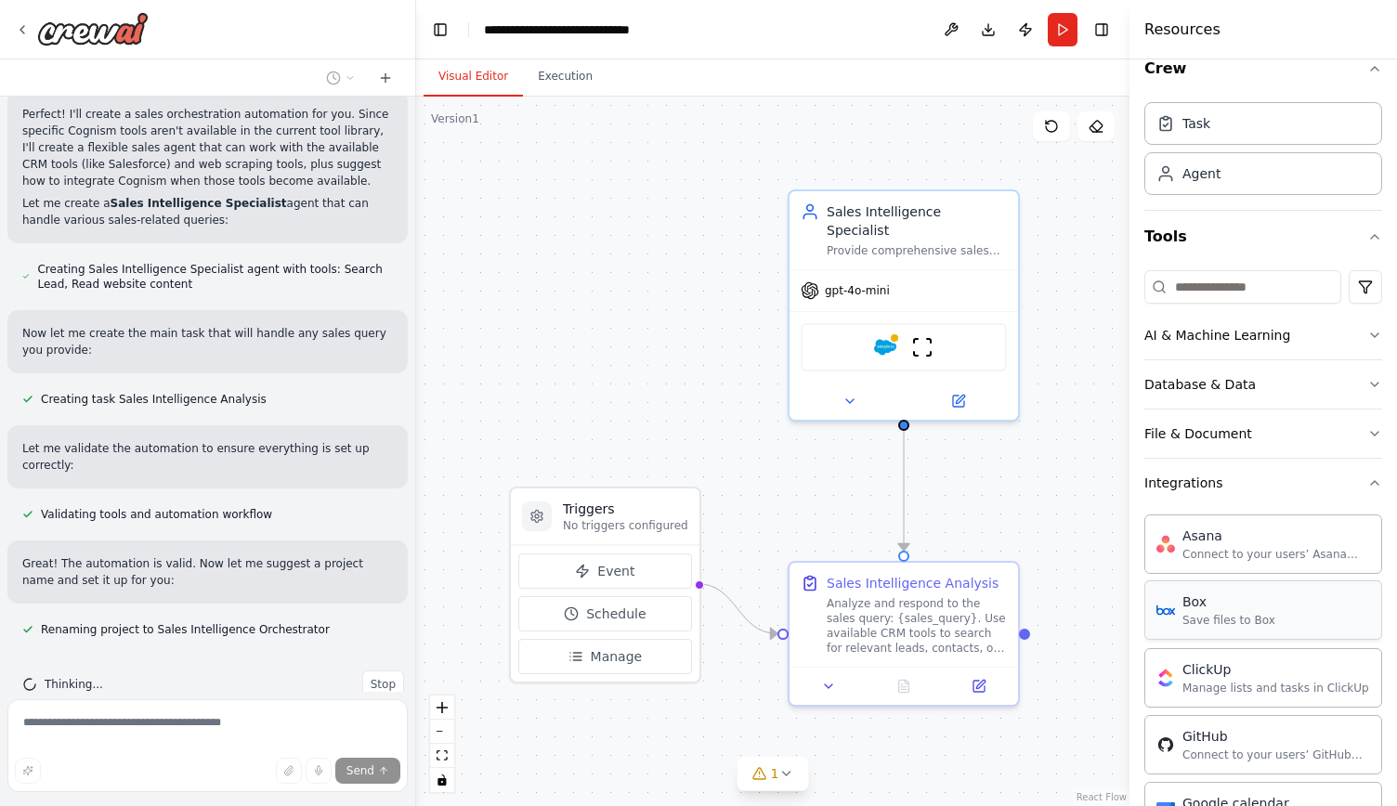
scroll to position [0, 0]
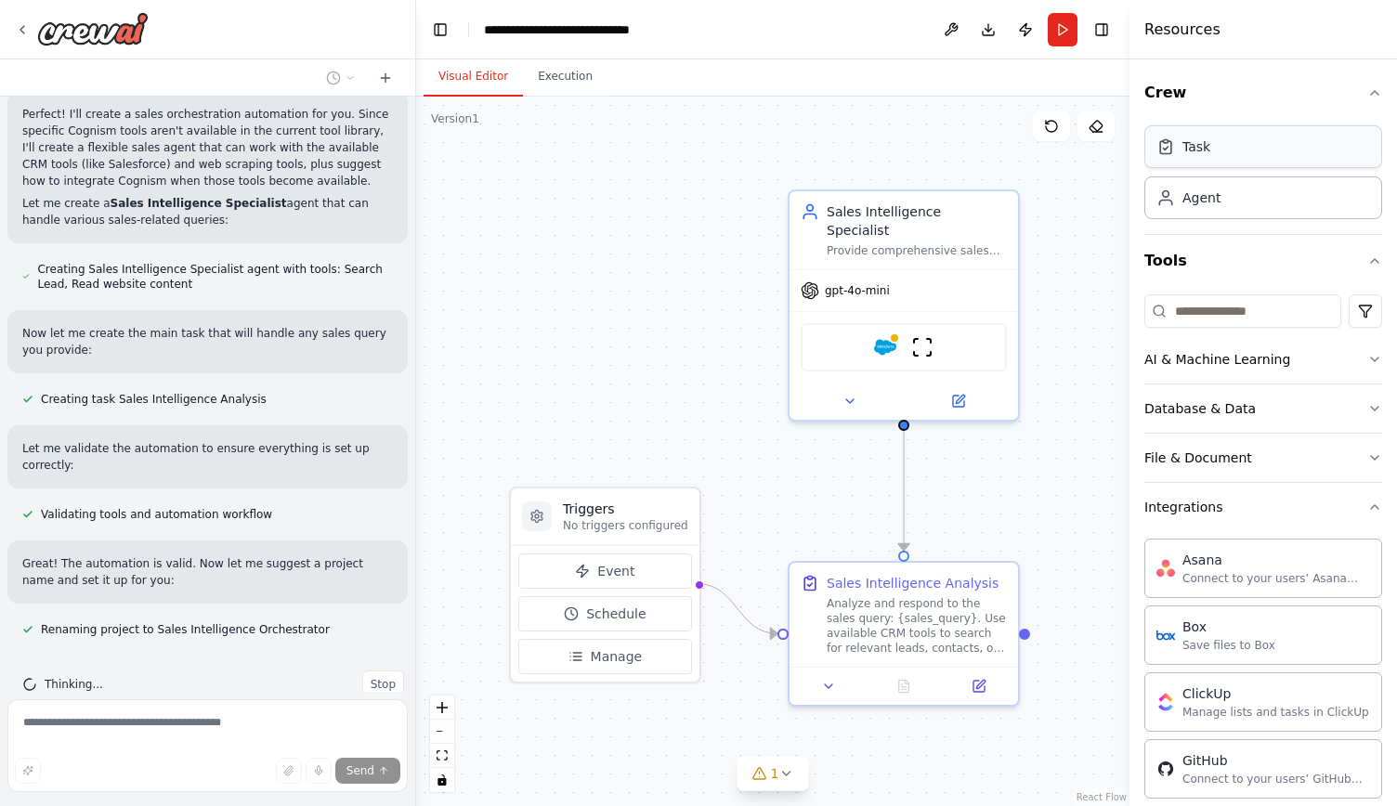
click at [1250, 148] on div "Task" at bounding box center [1264, 146] width 238 height 43
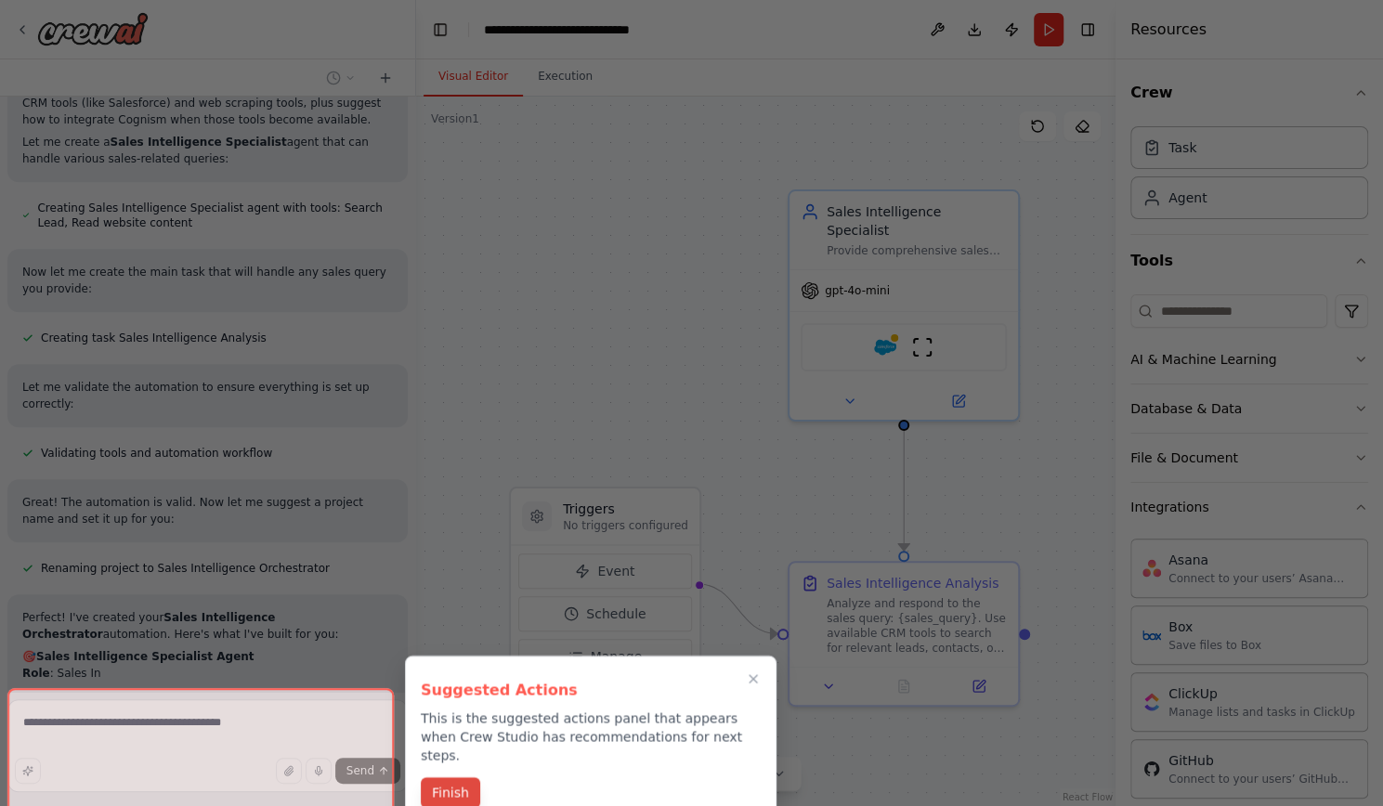
click at [458, 778] on button "Finish" at bounding box center [450, 793] width 59 height 31
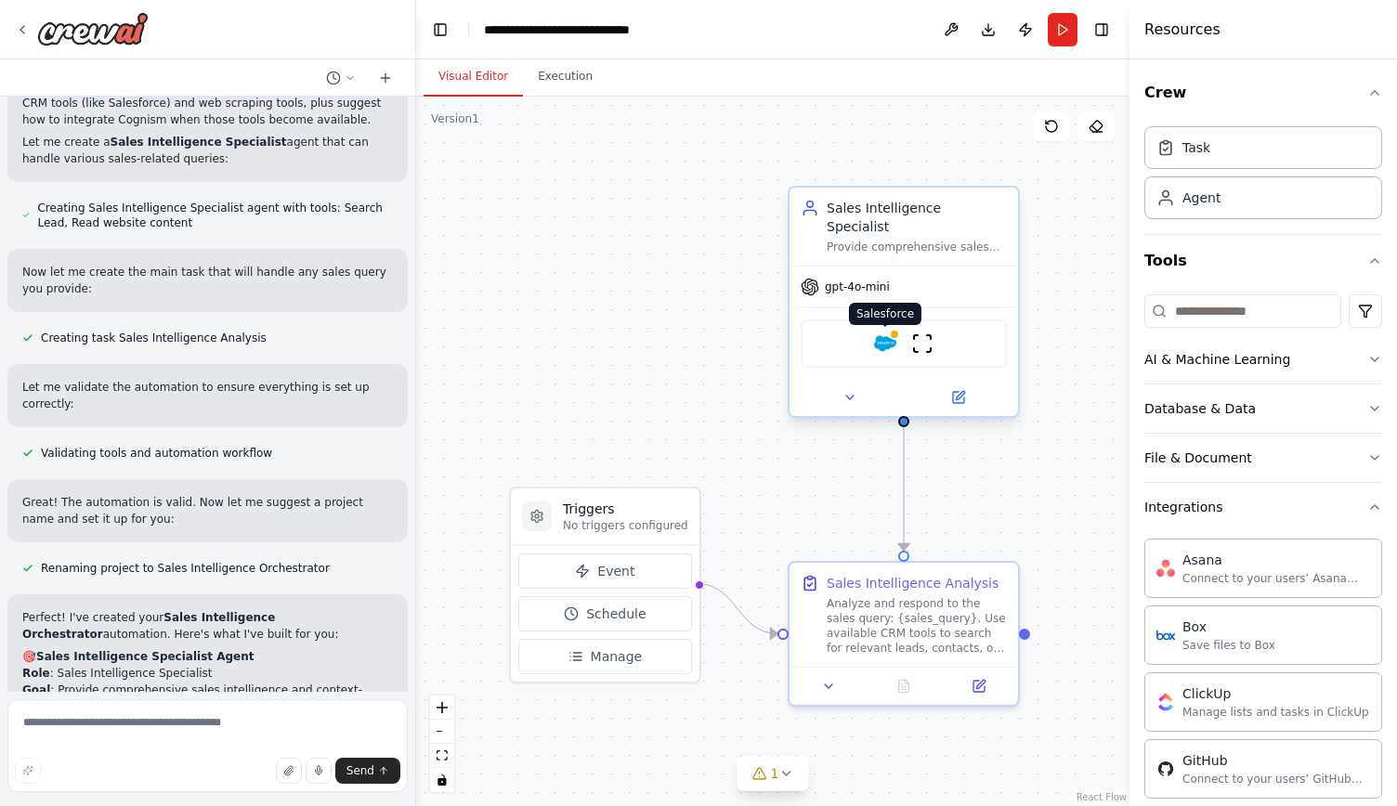
click at [892, 333] on img at bounding box center [885, 344] width 22 height 22
click at [896, 240] on div "Provide comprehensive sales intelligence and context-aware responses to any sal…" at bounding box center [917, 247] width 180 height 15
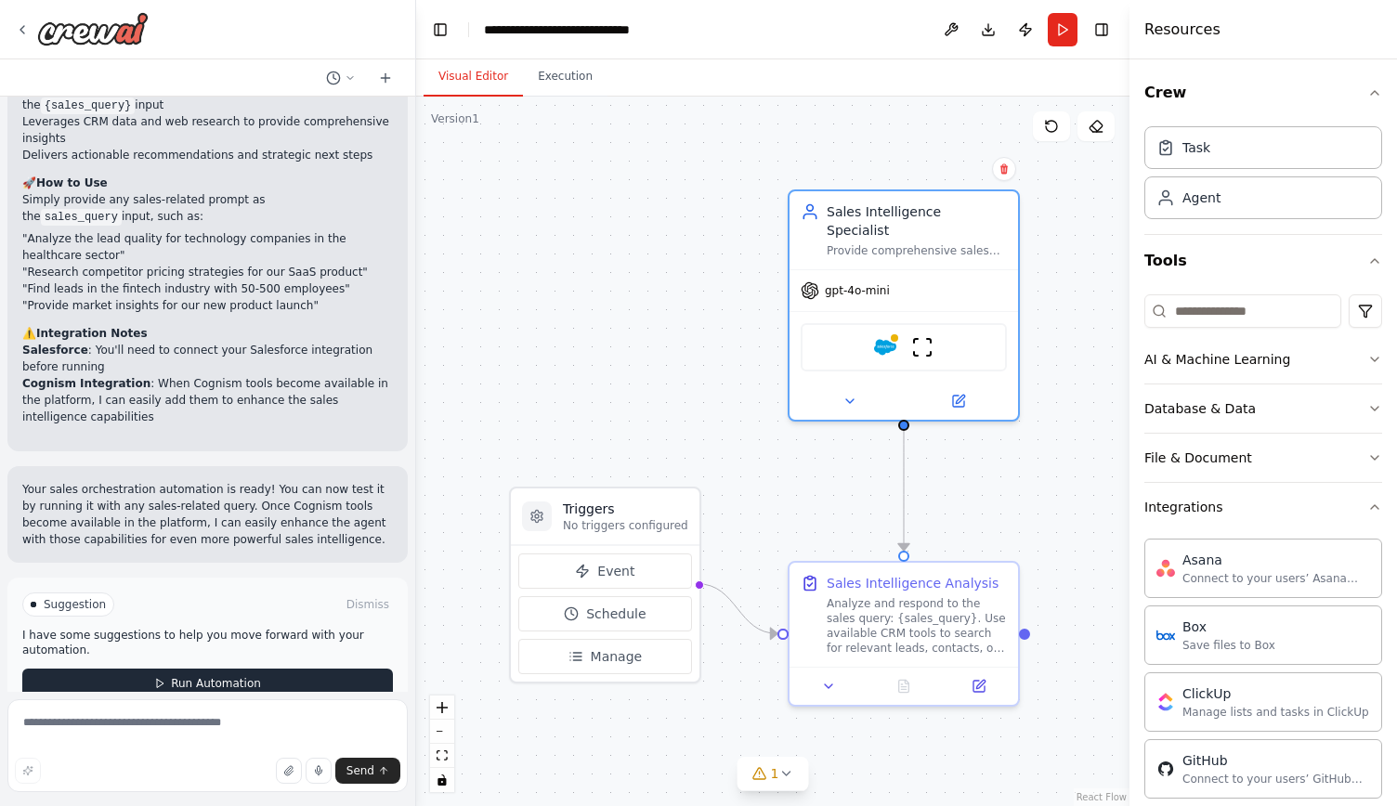
click at [272, 669] on button "Run Automation" at bounding box center [207, 684] width 371 height 30
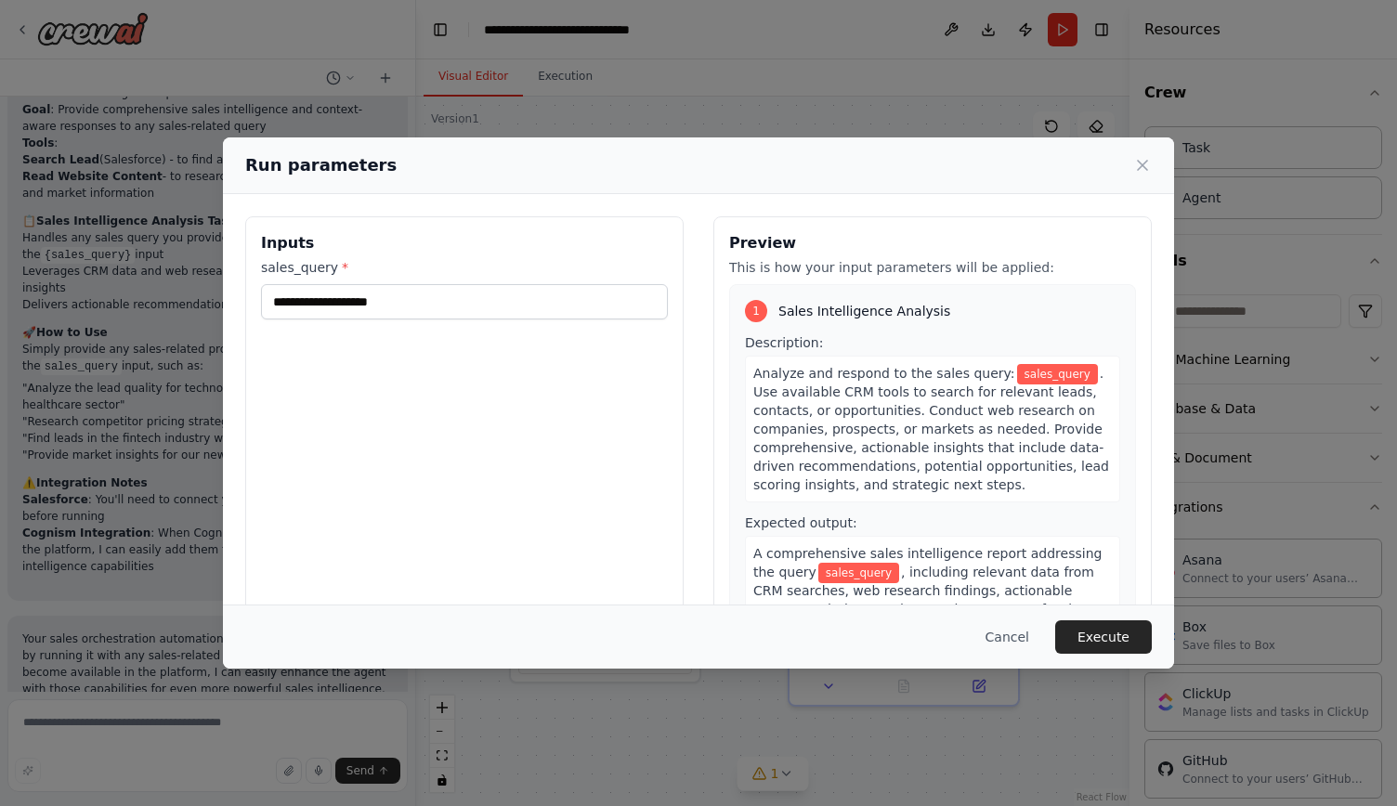
click at [404, 269] on label "sales_query *" at bounding box center [464, 267] width 407 height 19
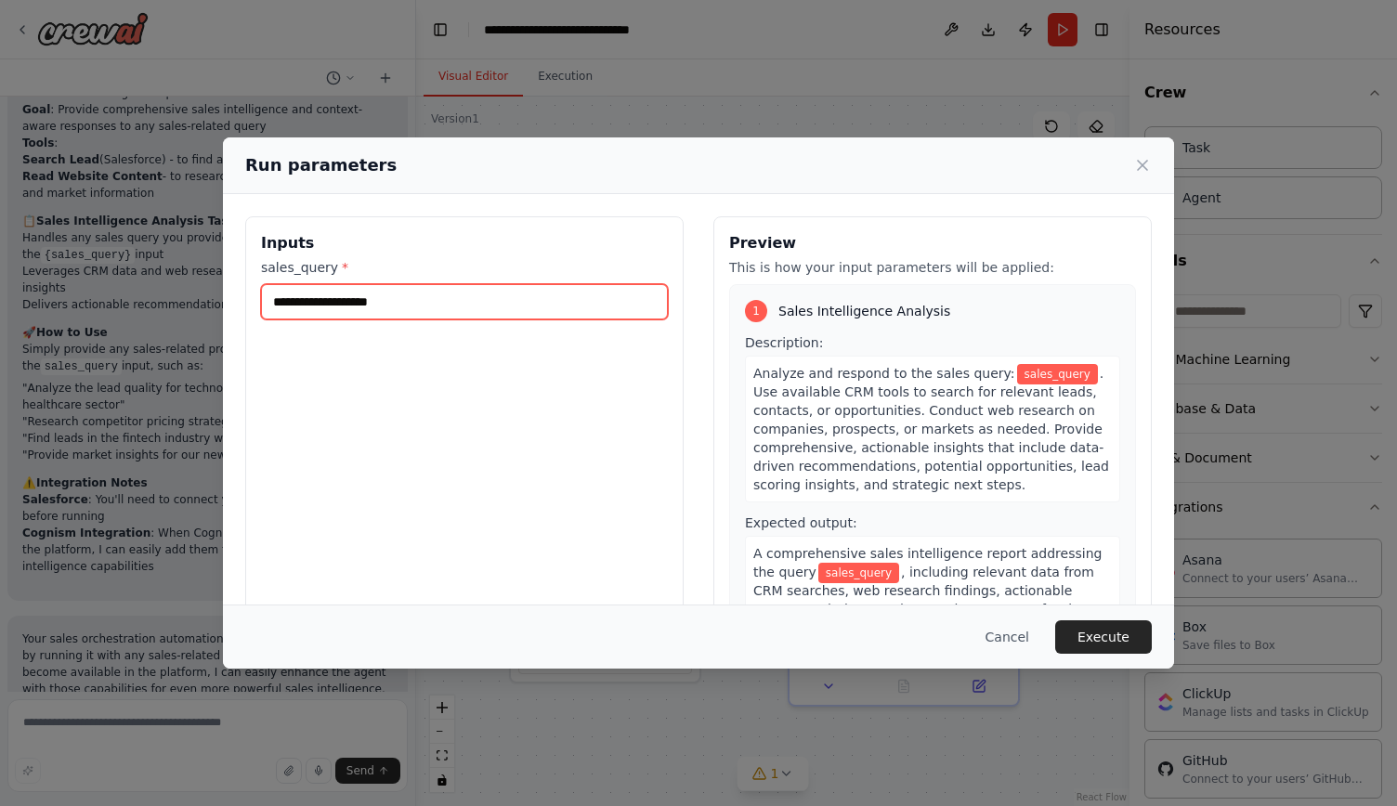
click at [404, 284] on input "sales_query *" at bounding box center [464, 301] width 407 height 35
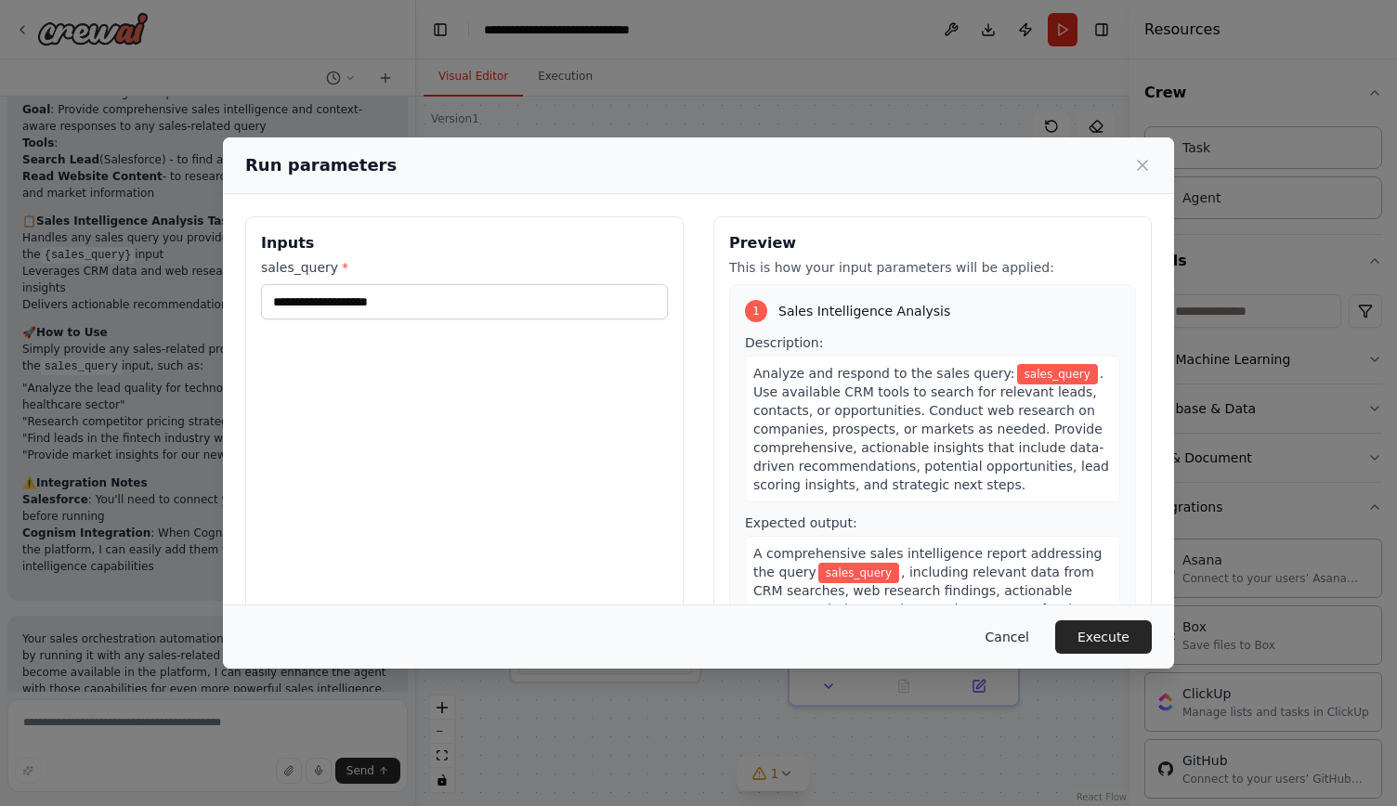
click at [1010, 634] on button "Cancel" at bounding box center [1007, 637] width 73 height 33
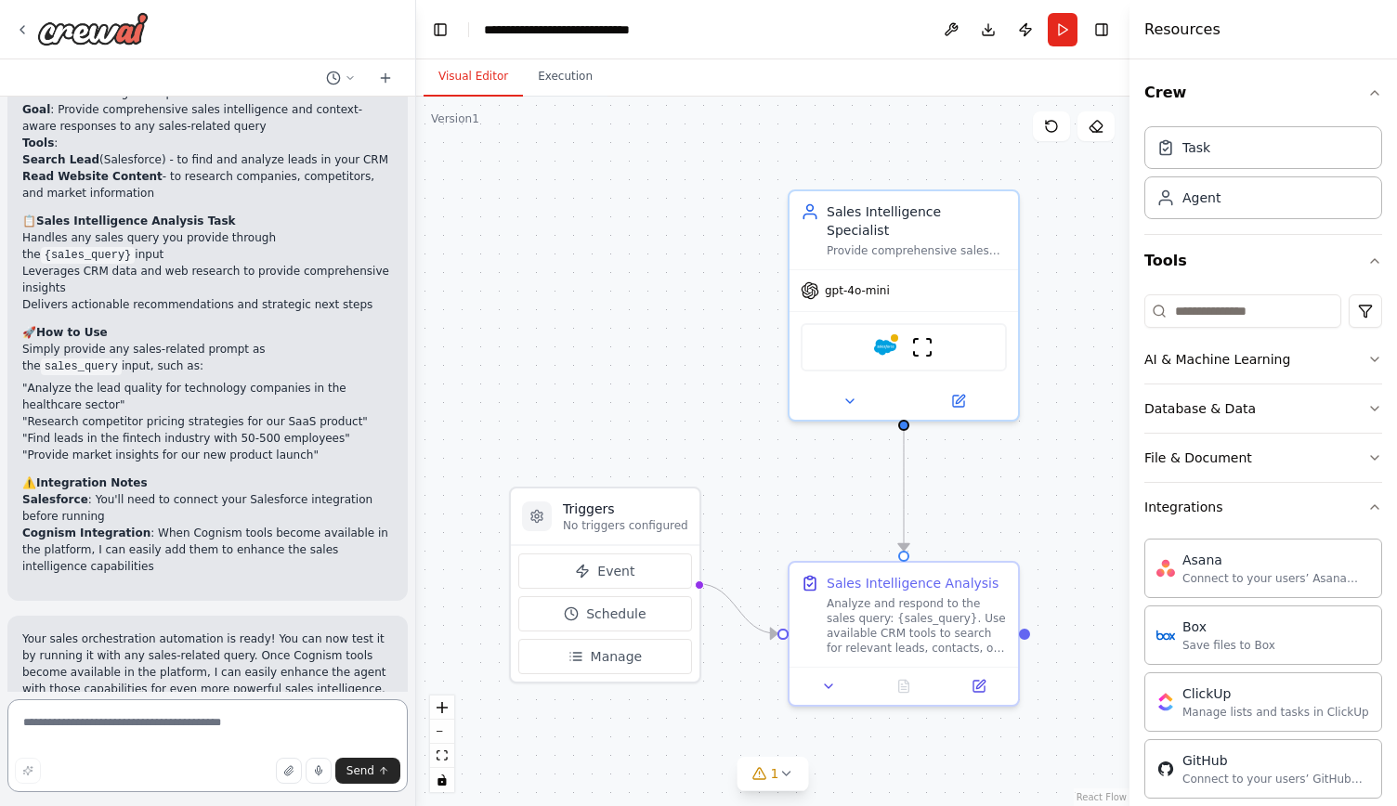
click at [240, 717] on textarea at bounding box center [207, 746] width 400 height 93
type textarea "**********"
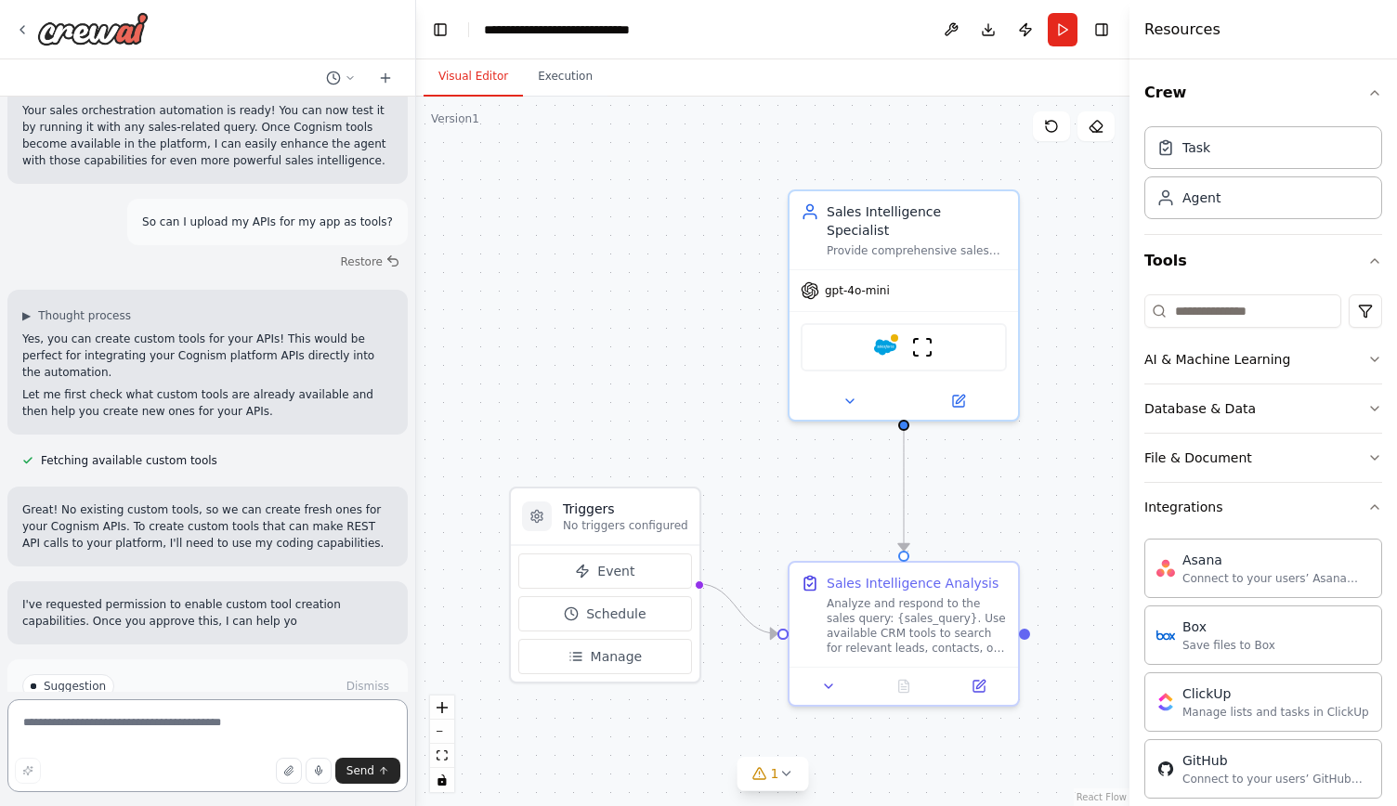
scroll to position [2034, 0]
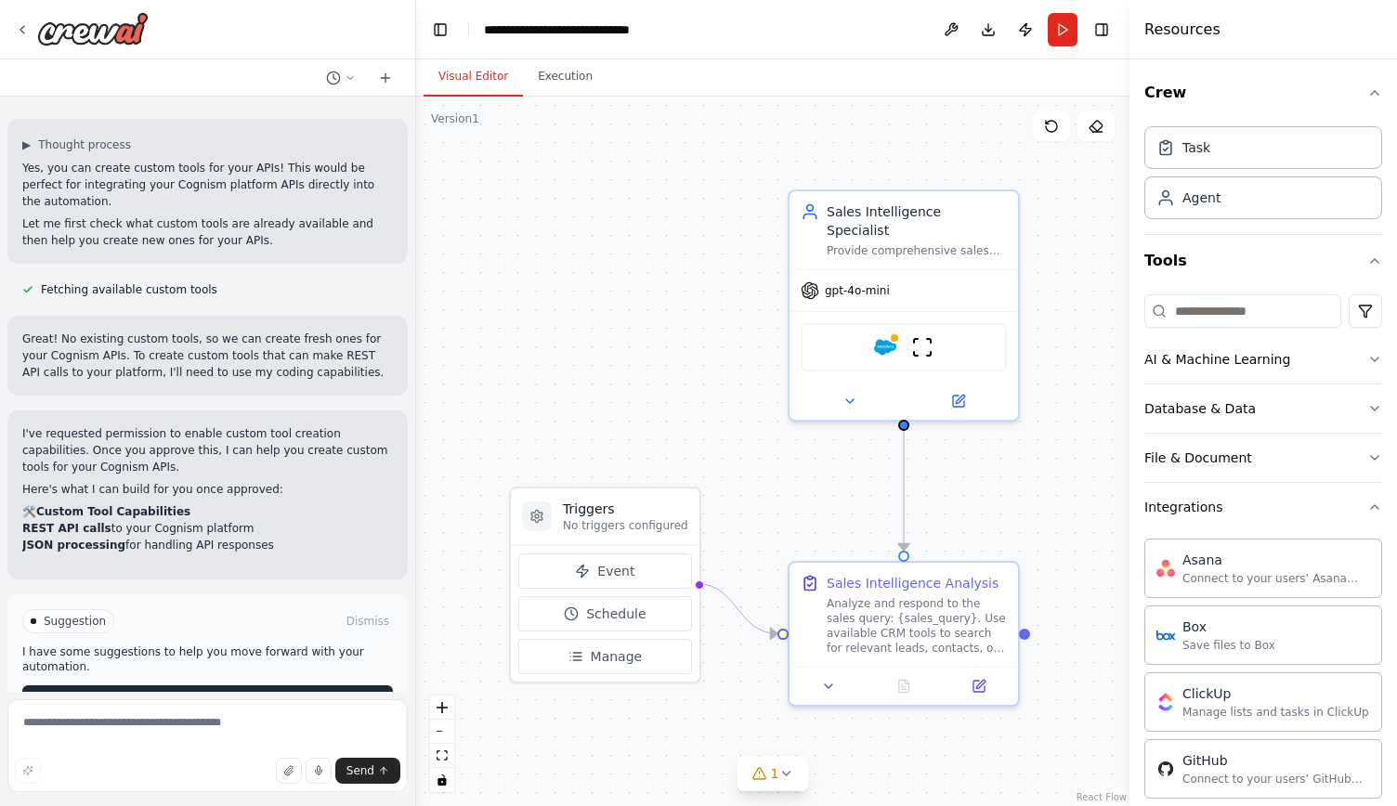
click at [252, 686] on button "Enable coding skills" at bounding box center [207, 701] width 371 height 30
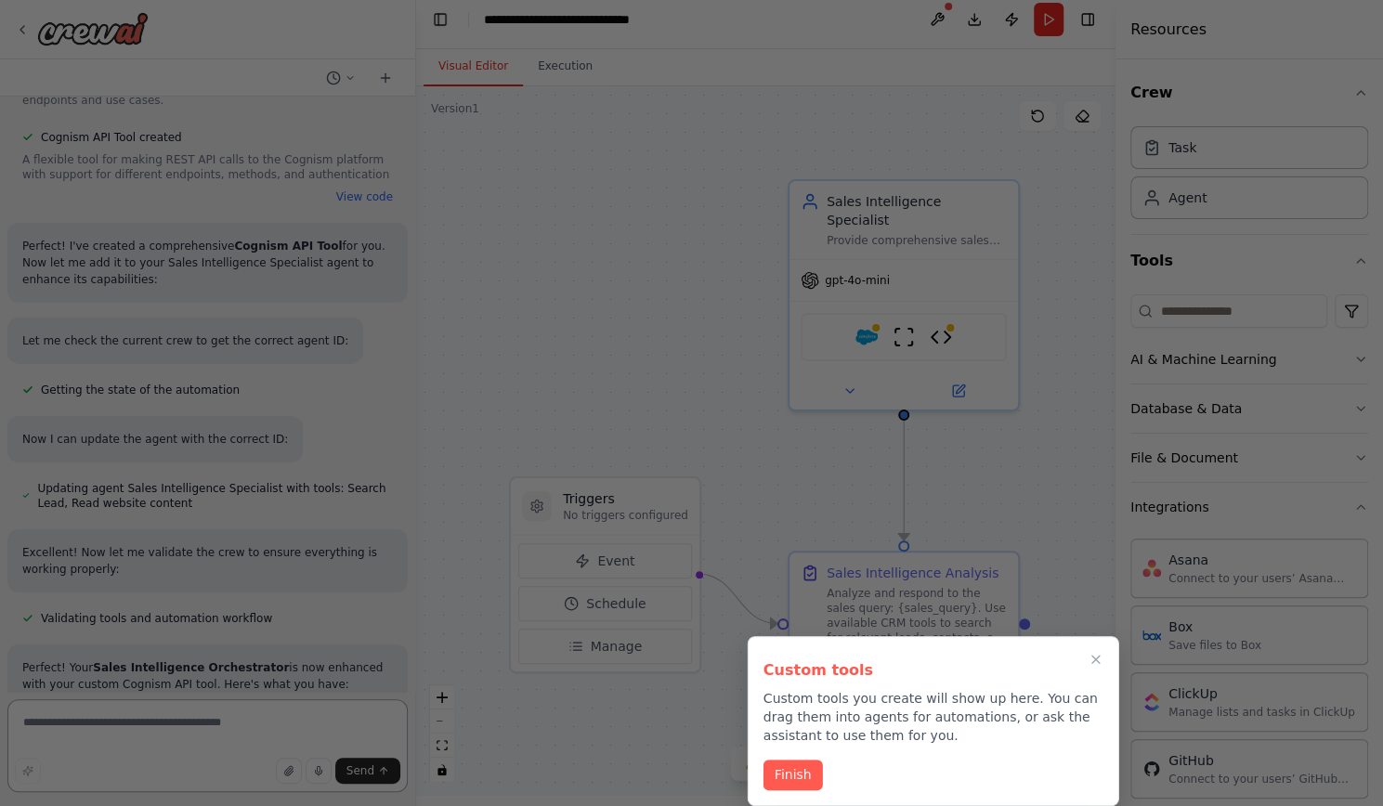
scroll to position [13, 0]
click at [790, 778] on button "Finish" at bounding box center [793, 775] width 59 height 31
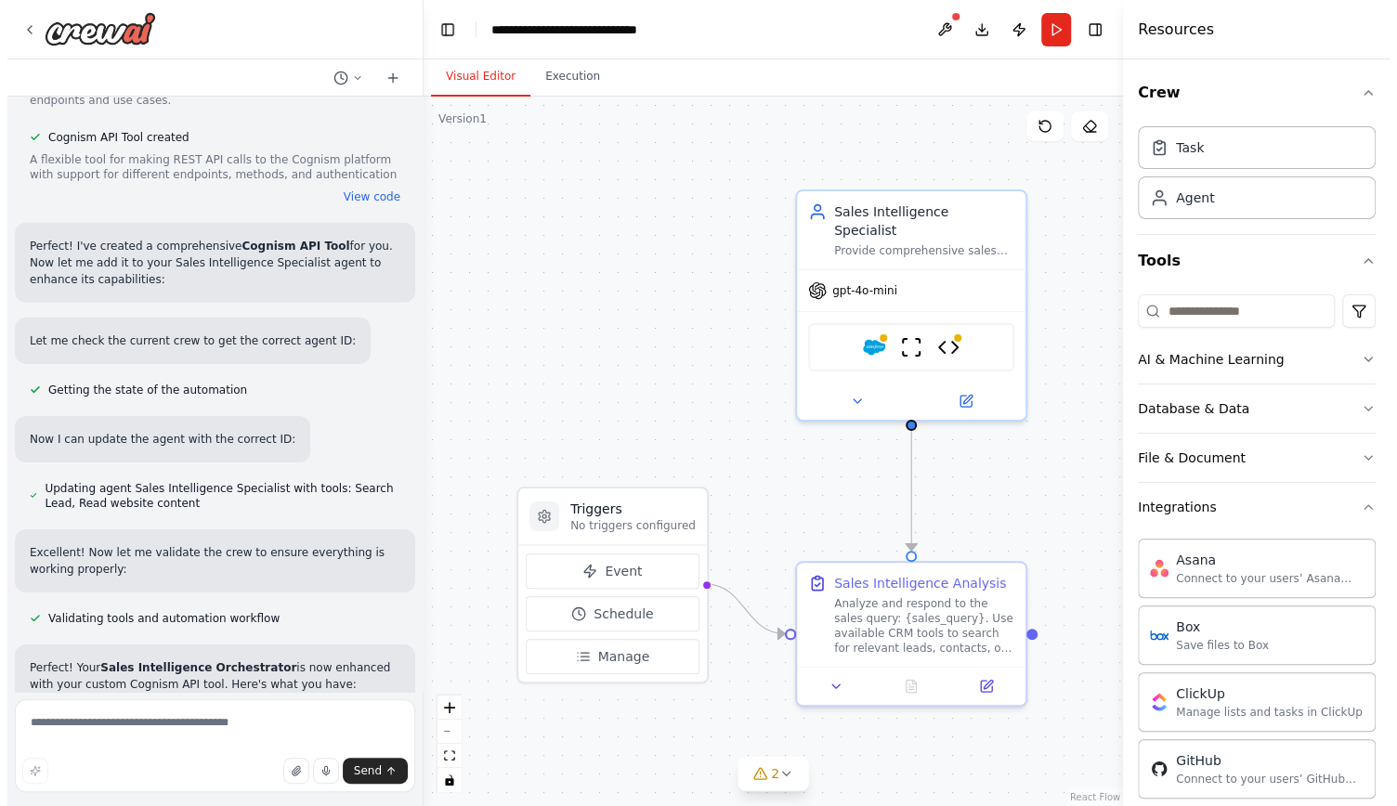
scroll to position [0, 0]
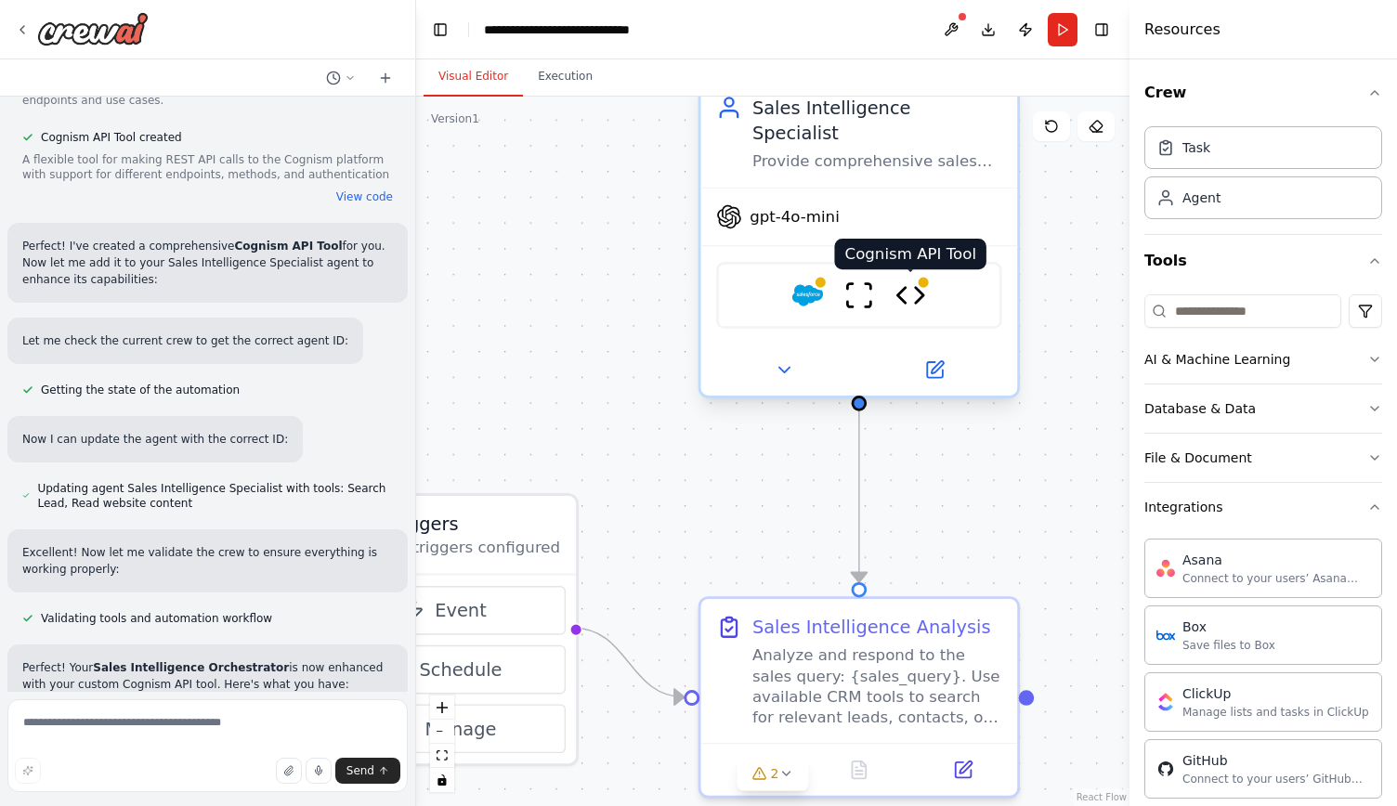
click at [915, 280] on img at bounding box center [911, 295] width 31 height 31
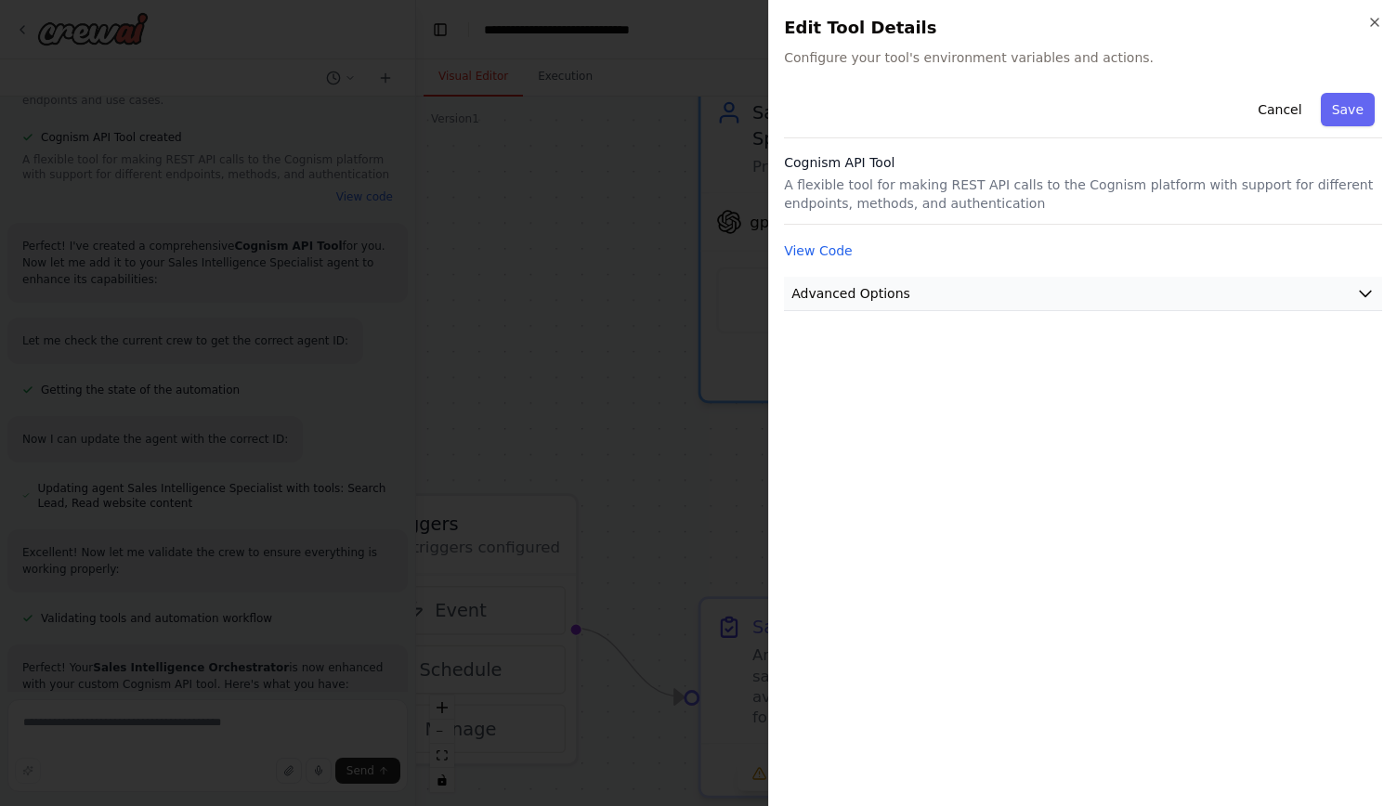
click at [944, 290] on button "Advanced Options" at bounding box center [1083, 294] width 598 height 34
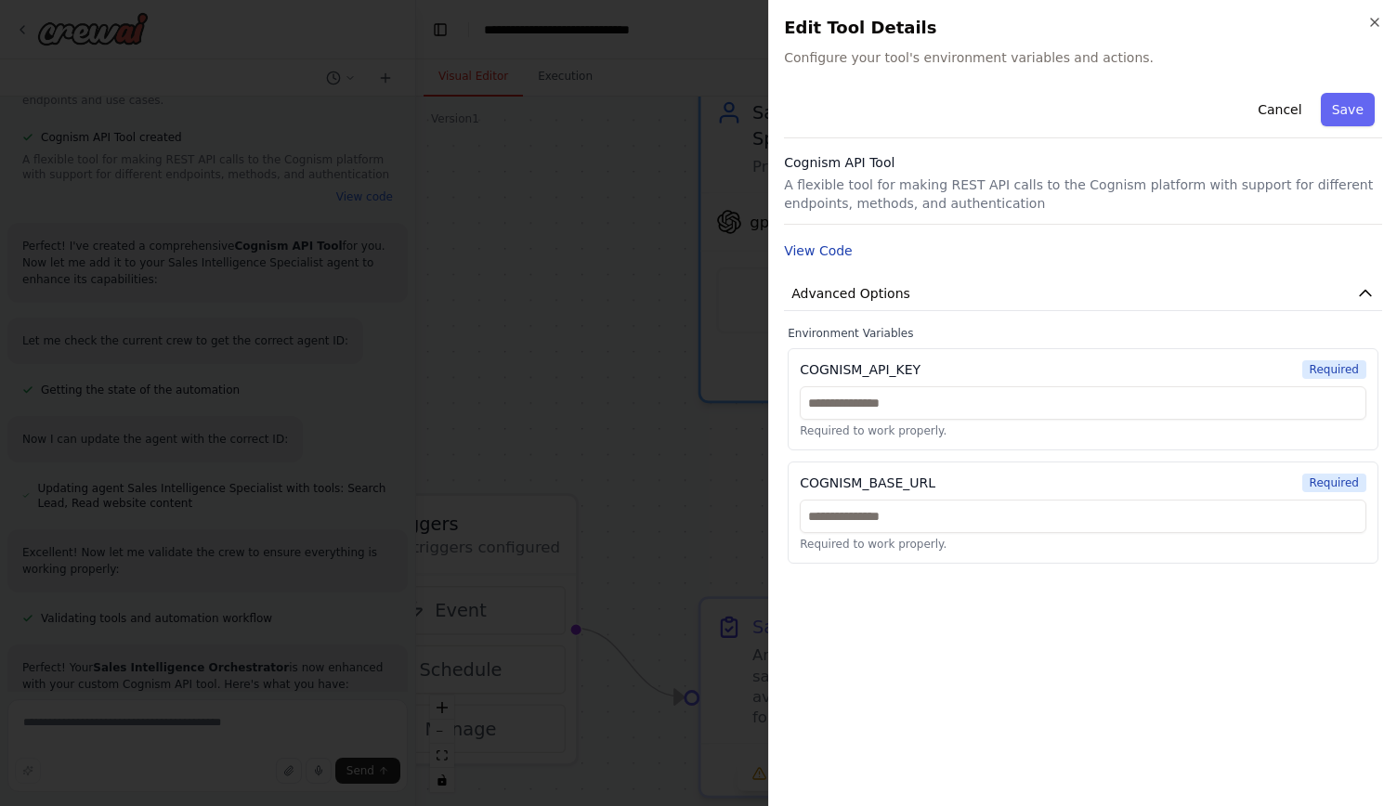
click at [816, 247] on button "View Code" at bounding box center [818, 251] width 69 height 19
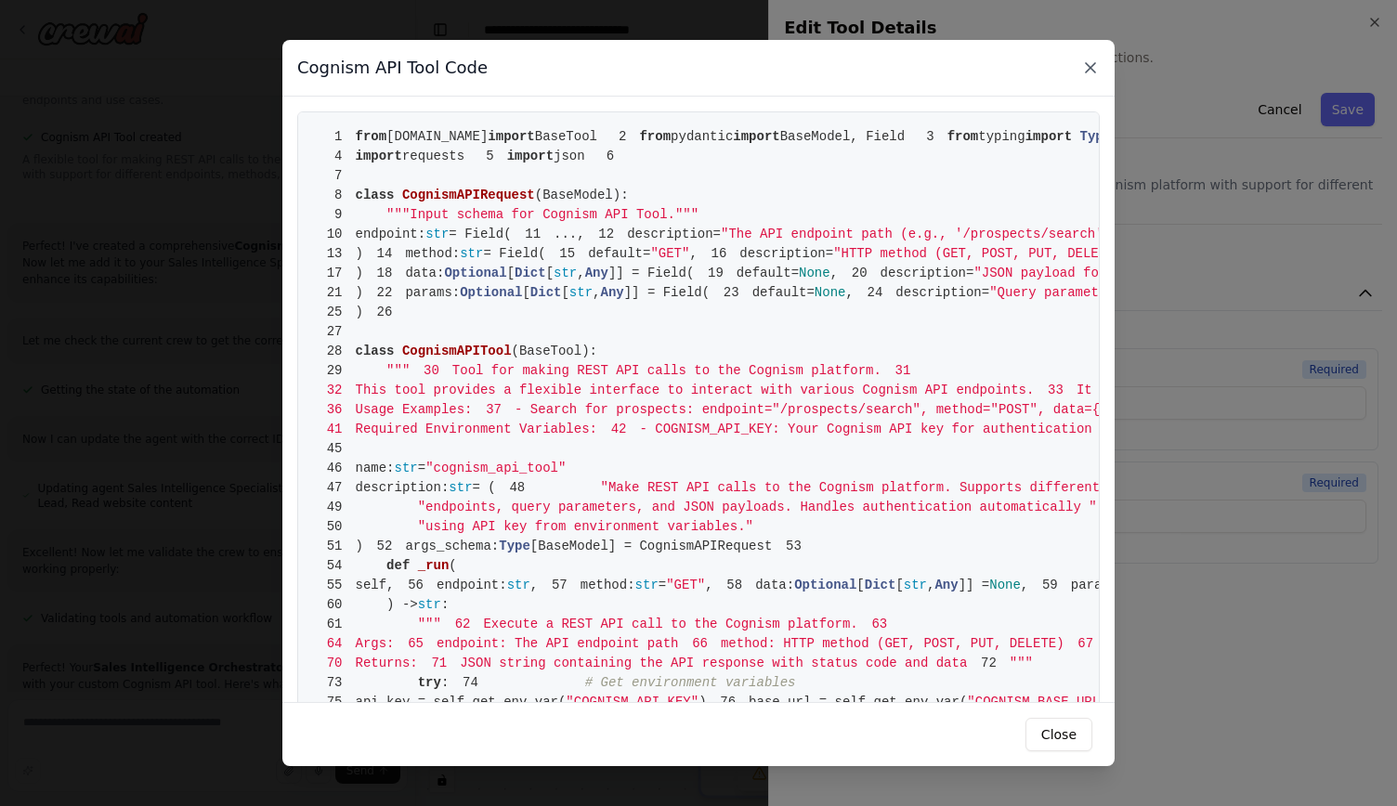
click at [1087, 68] on icon at bounding box center [1090, 68] width 19 height 19
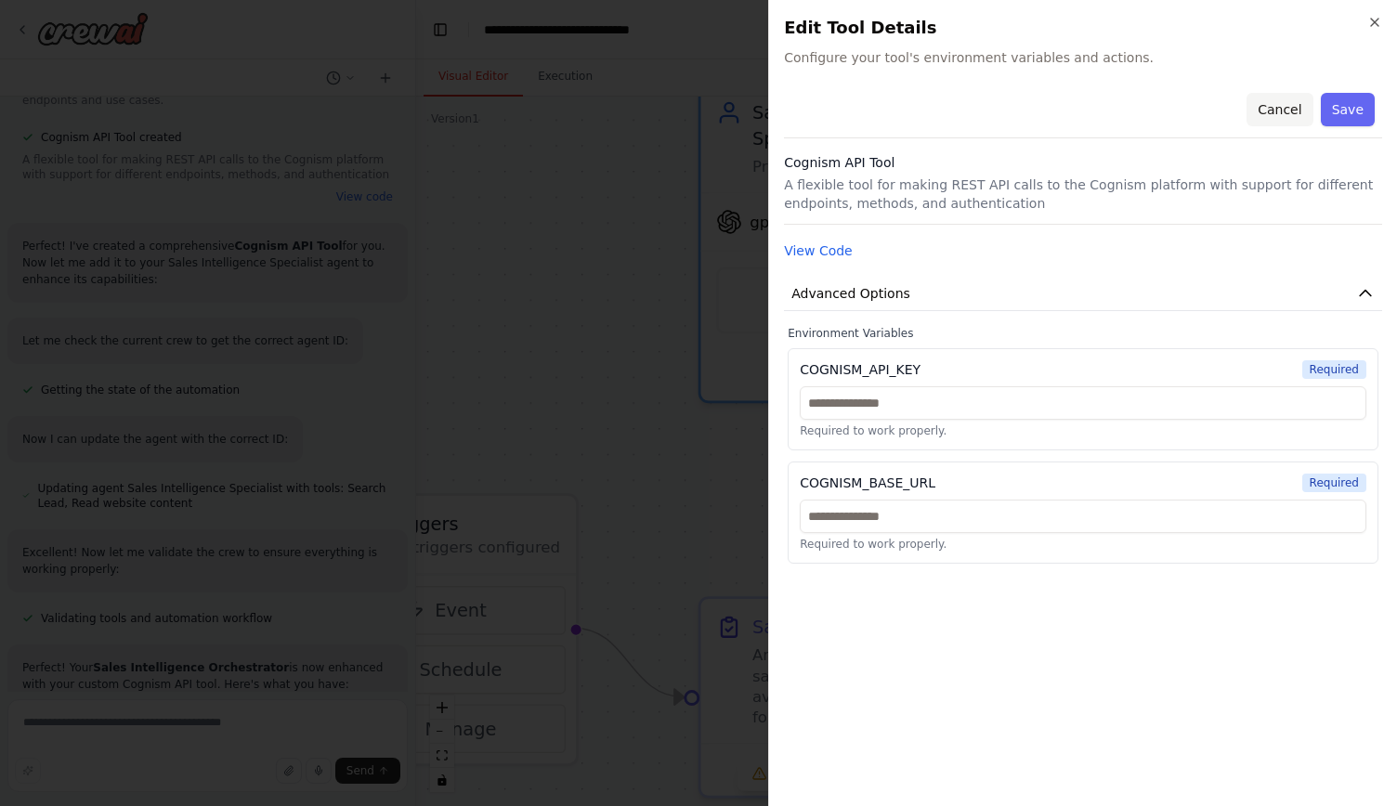
click at [1288, 119] on button "Cancel" at bounding box center [1280, 109] width 66 height 33
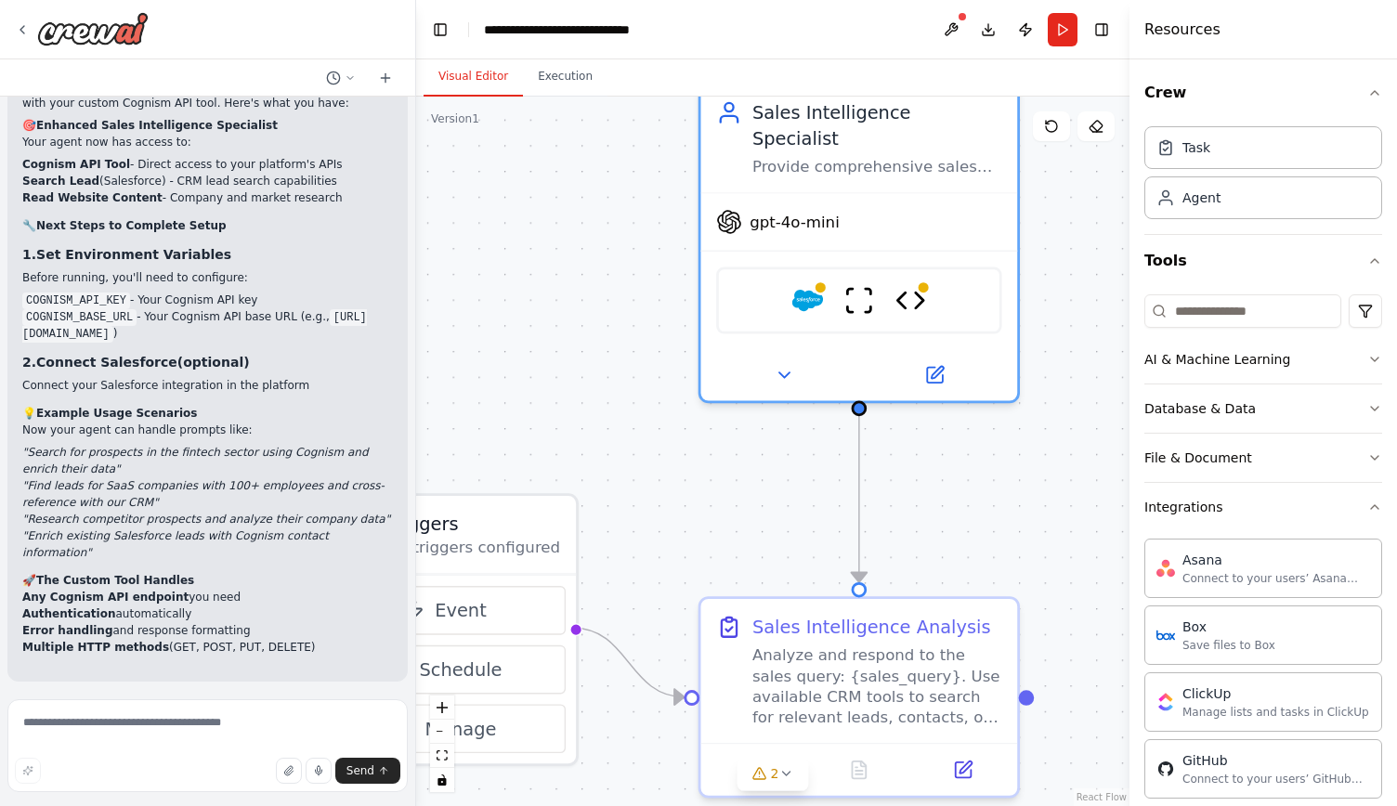
scroll to position [4147, 0]
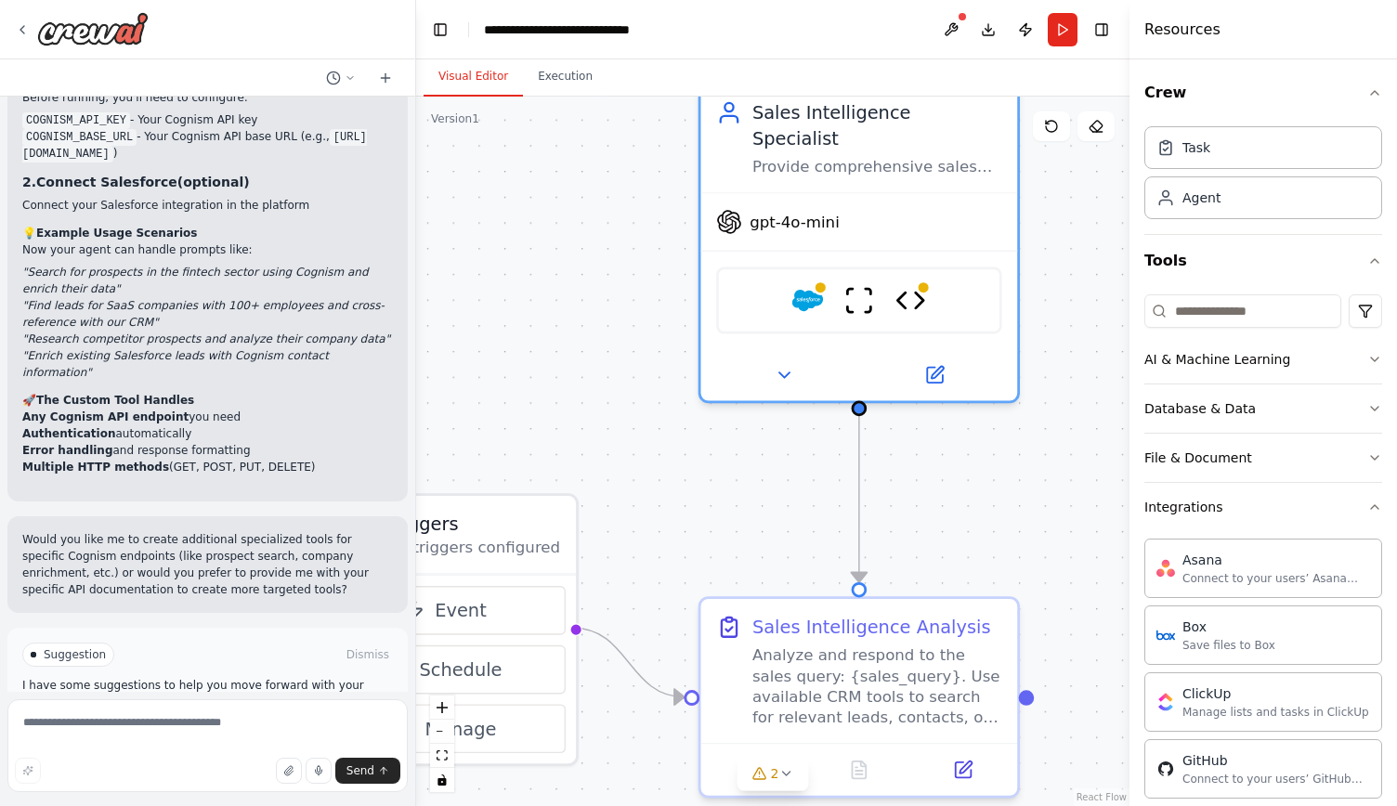
click at [865, 51] on header "**********" at bounding box center [772, 29] width 713 height 59
click at [1024, 28] on button "Publish" at bounding box center [1026, 29] width 30 height 33
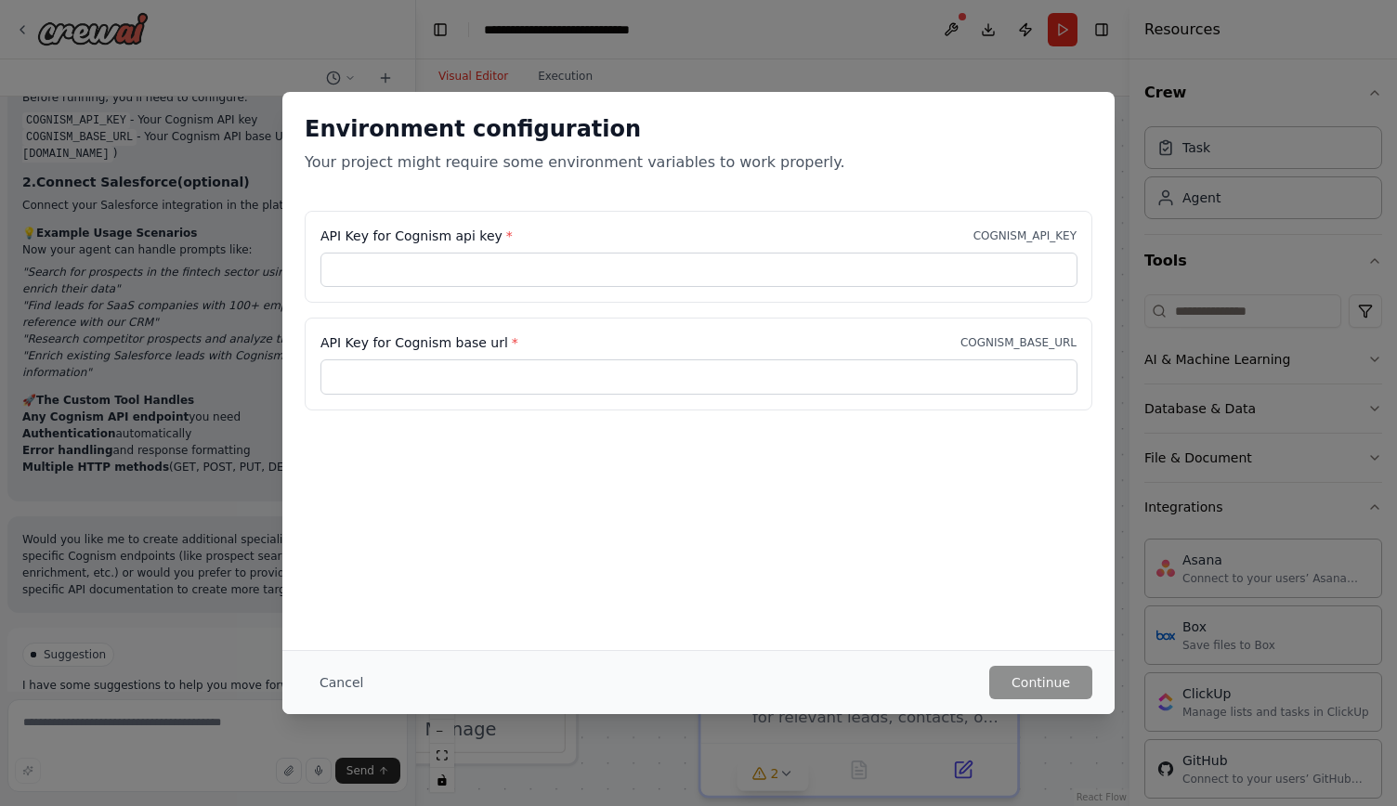
click at [1259, 274] on div "Environment configuration Your project might require some environment variables…" at bounding box center [698, 403] width 1397 height 806
click at [338, 677] on button "Cancel" at bounding box center [341, 682] width 73 height 33
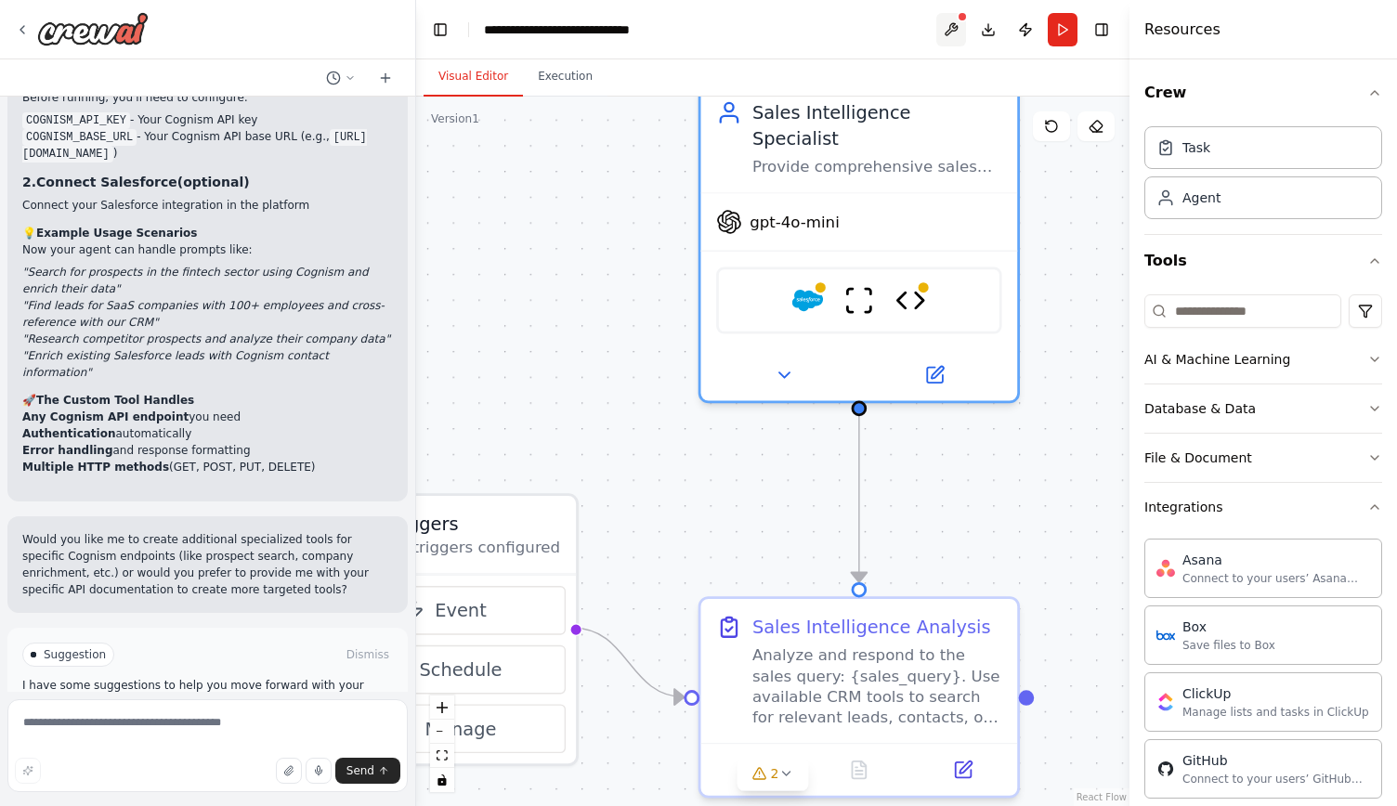
click at [946, 33] on button at bounding box center [951, 29] width 30 height 33
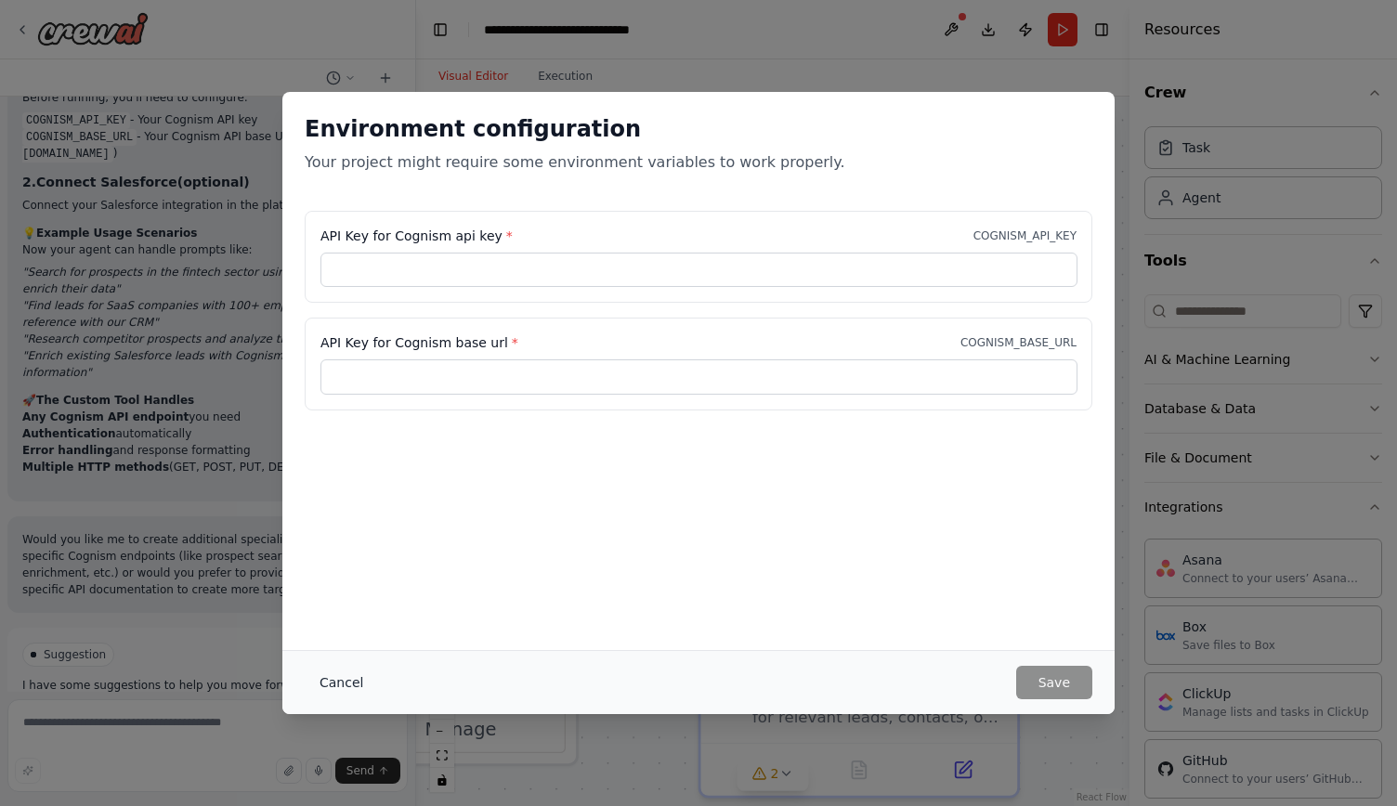
click at [360, 679] on button "Cancel" at bounding box center [341, 682] width 73 height 33
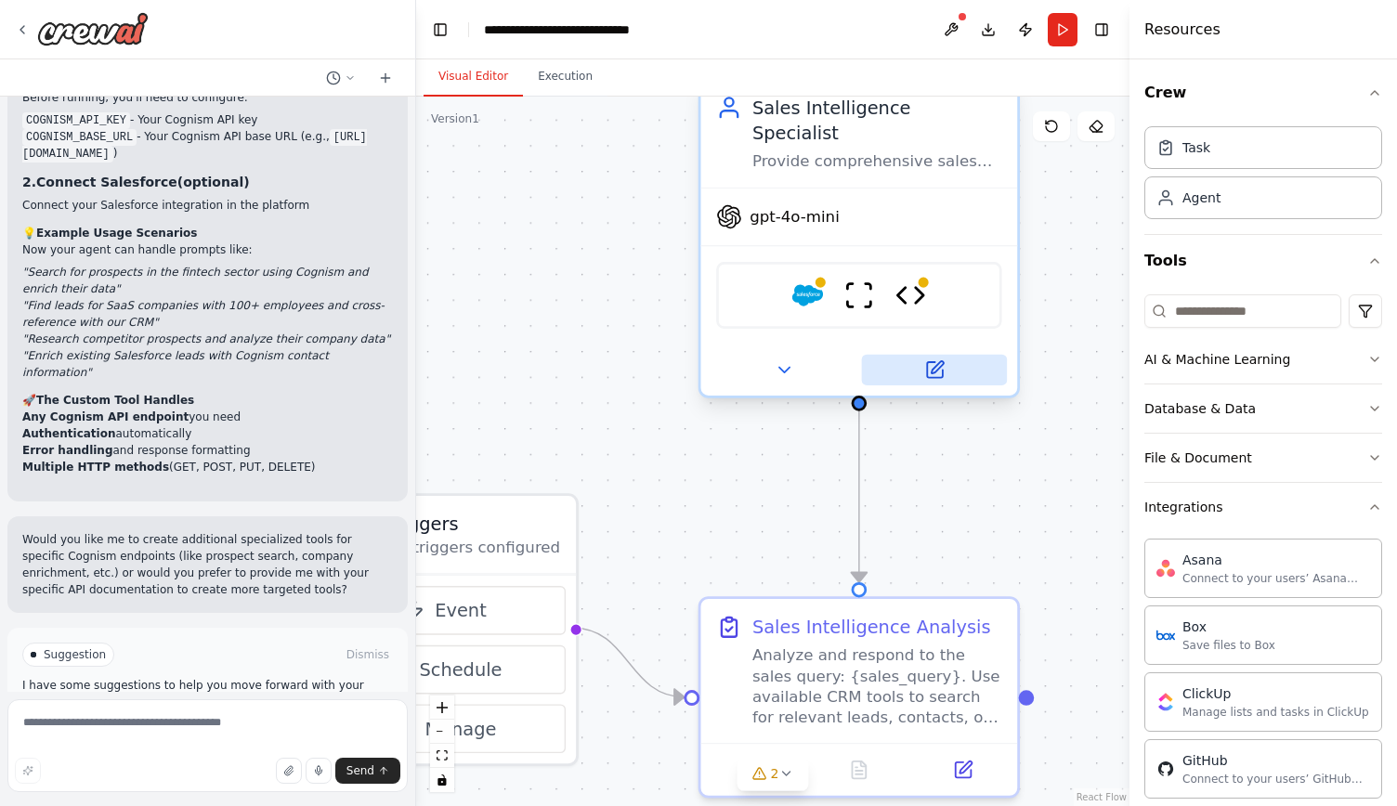
click at [940, 362] on icon at bounding box center [935, 370] width 16 height 16
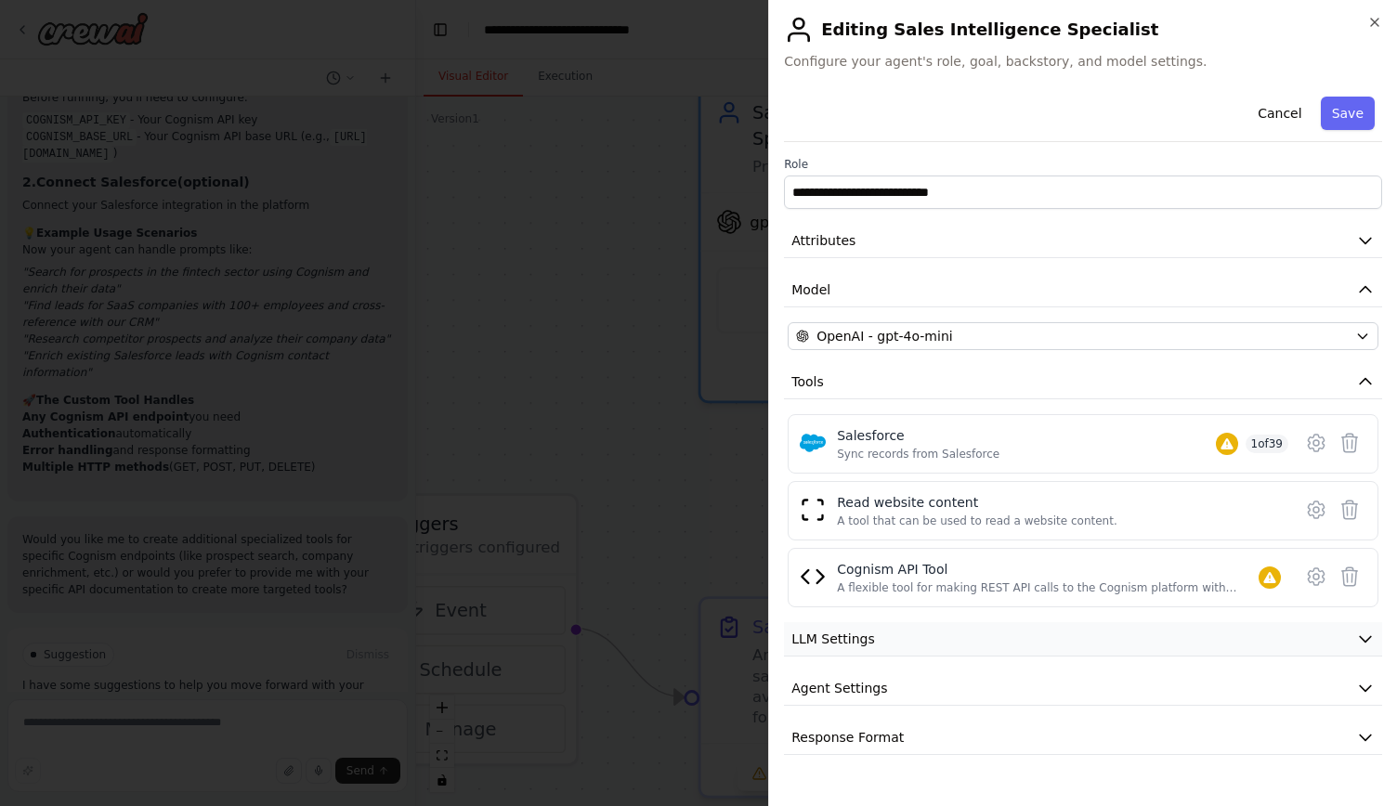
click at [1072, 646] on button "LLM Settings" at bounding box center [1083, 639] width 598 height 34
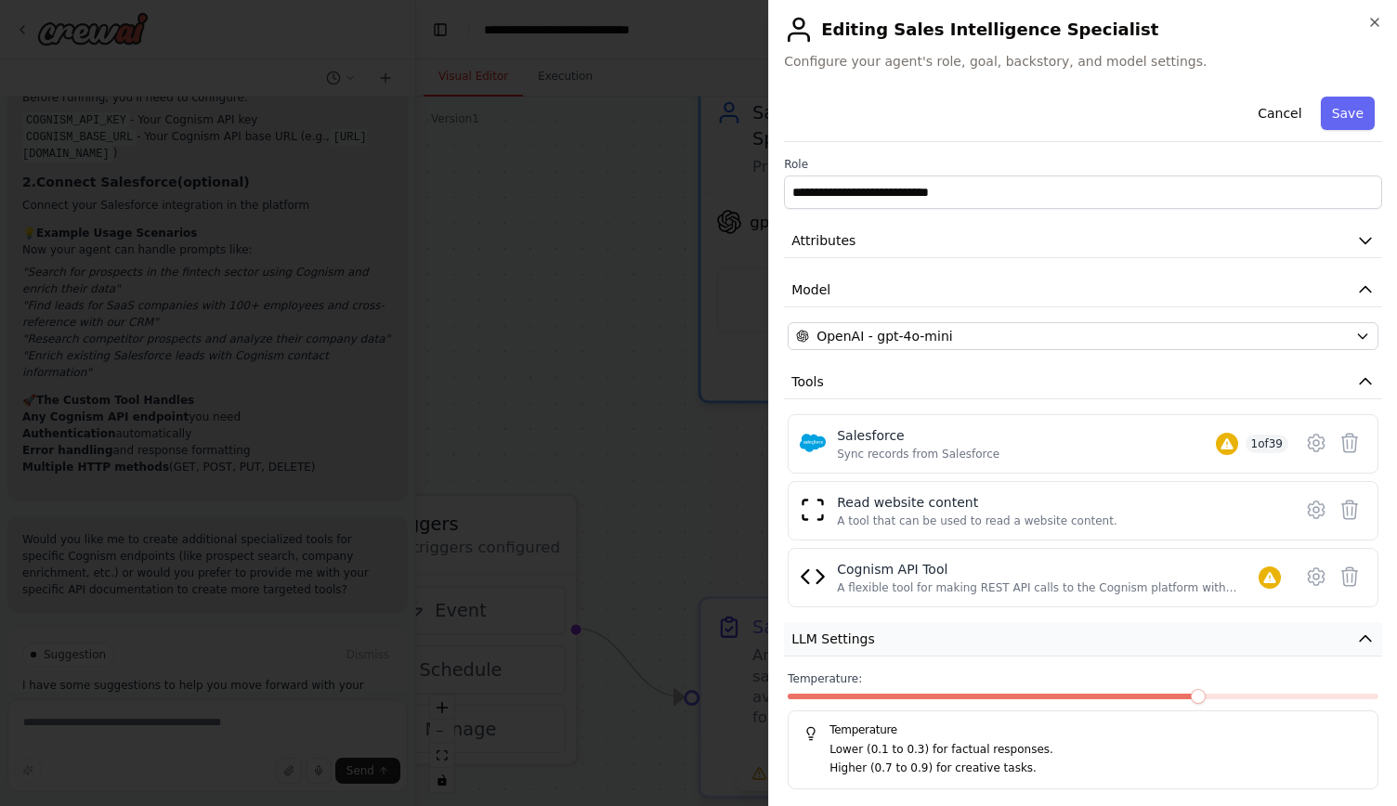
scroll to position [106, 0]
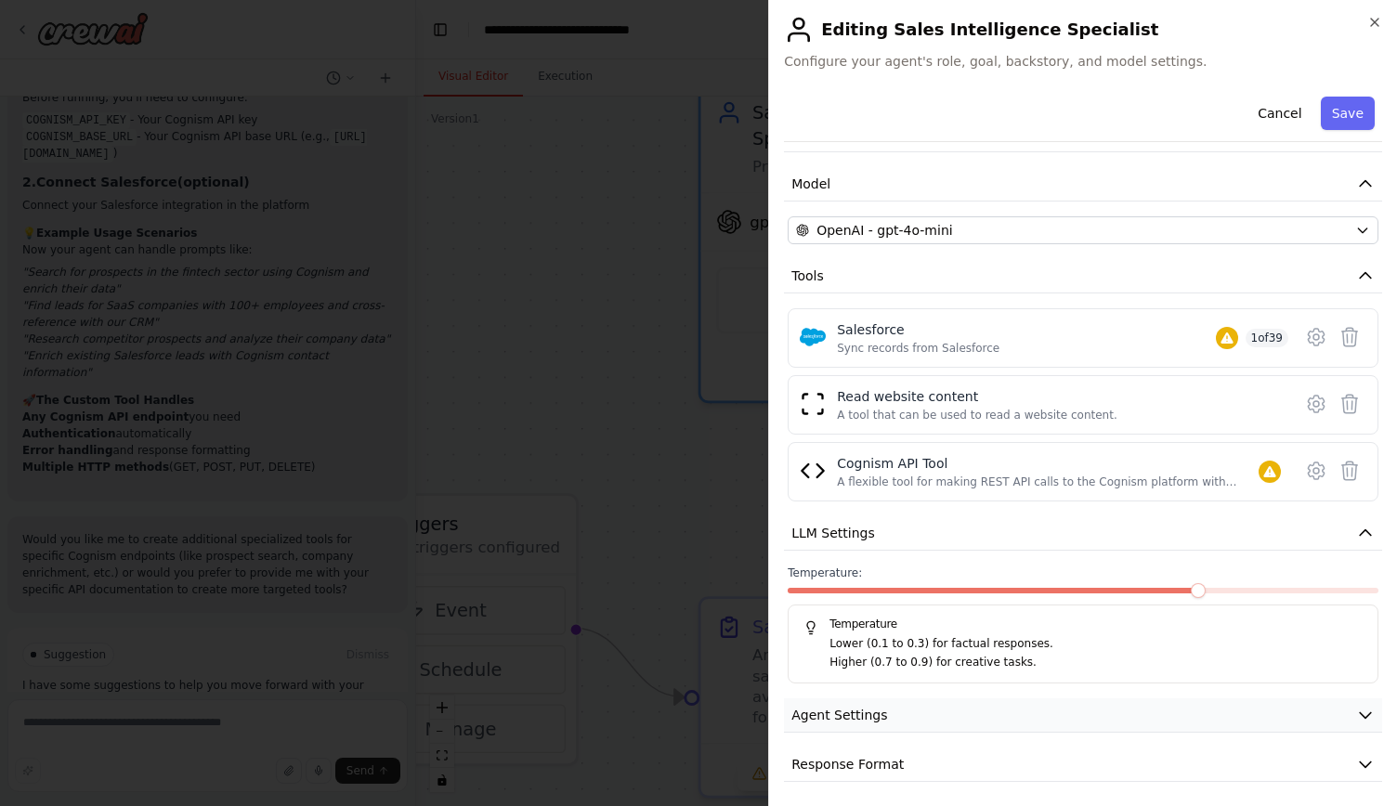
click at [1075, 699] on button "Agent Settings" at bounding box center [1083, 716] width 598 height 34
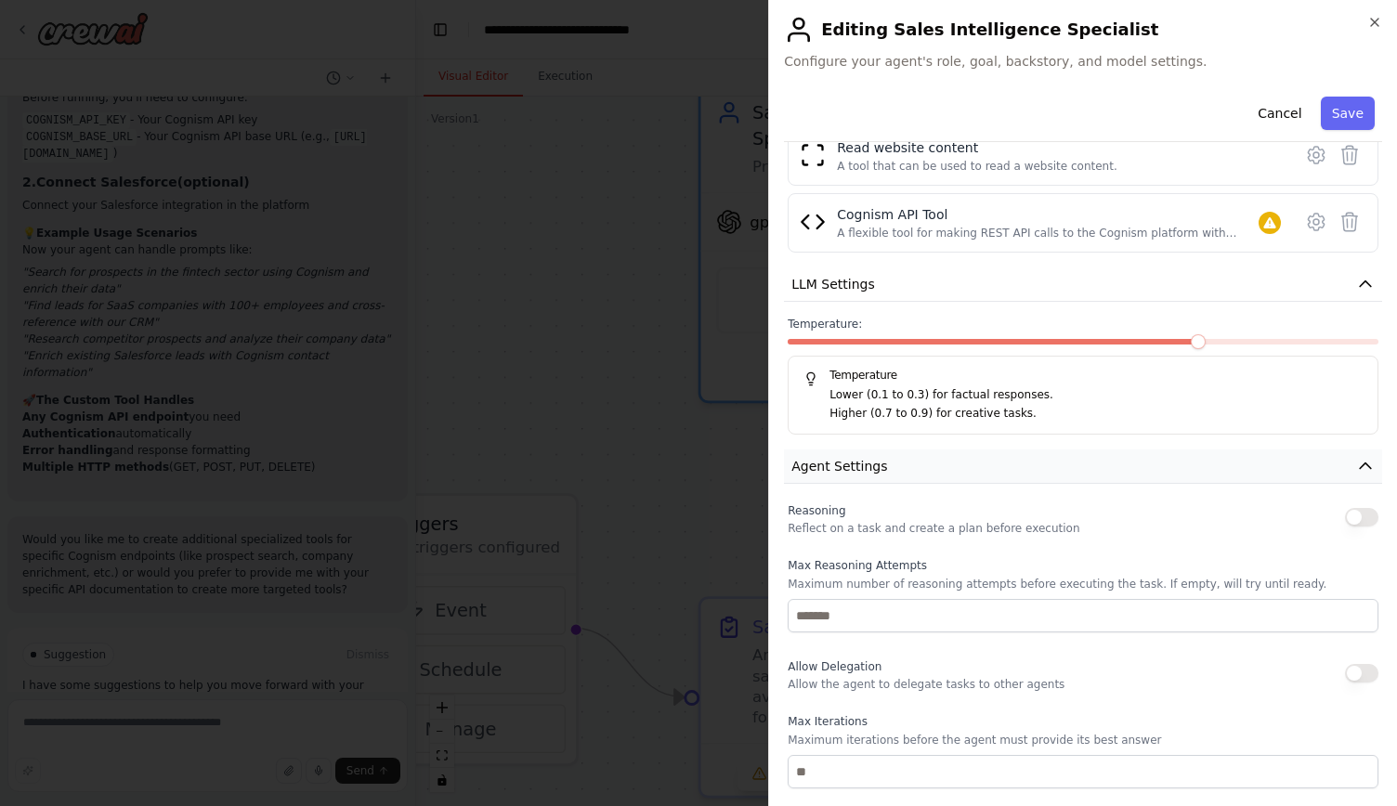
scroll to position [604, 0]
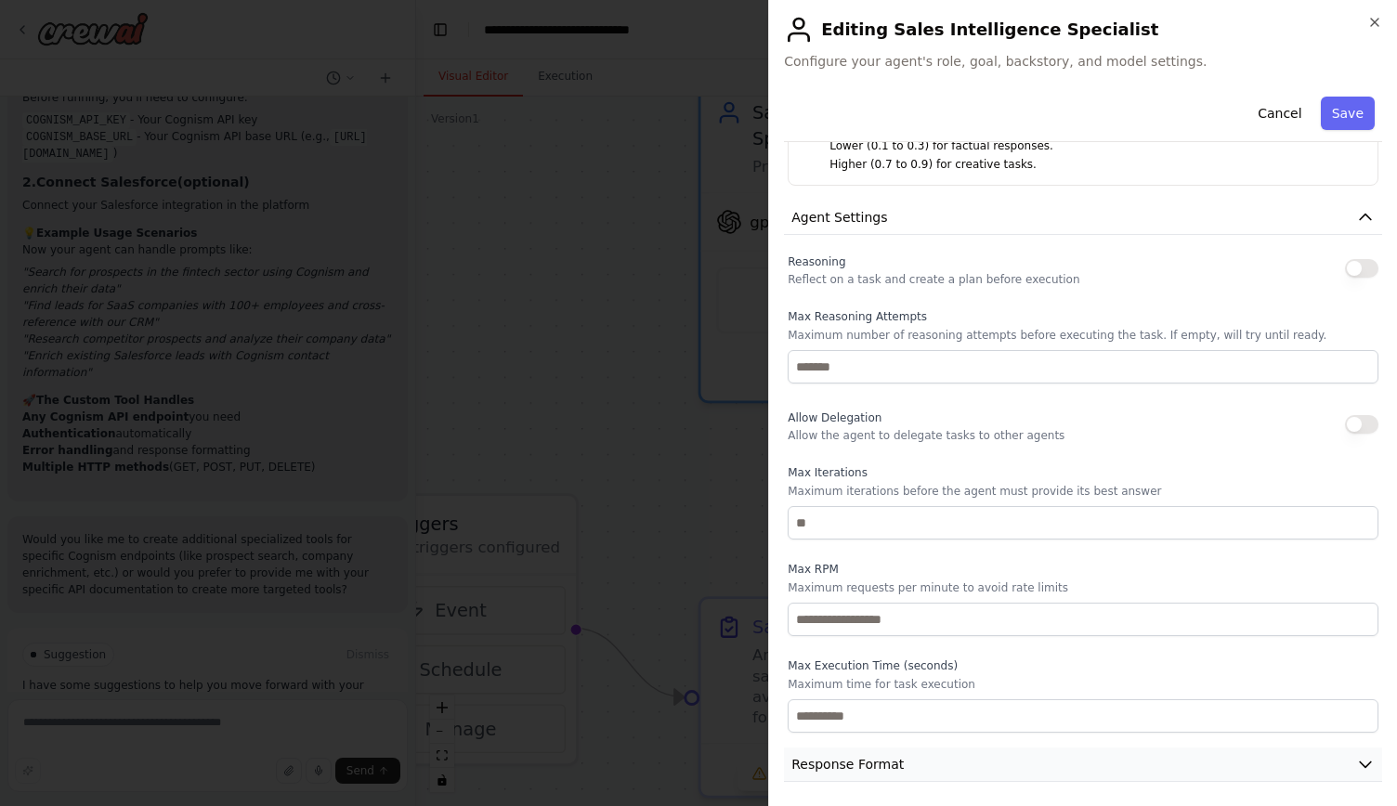
click at [1102, 761] on button "Response Format" at bounding box center [1083, 765] width 598 height 34
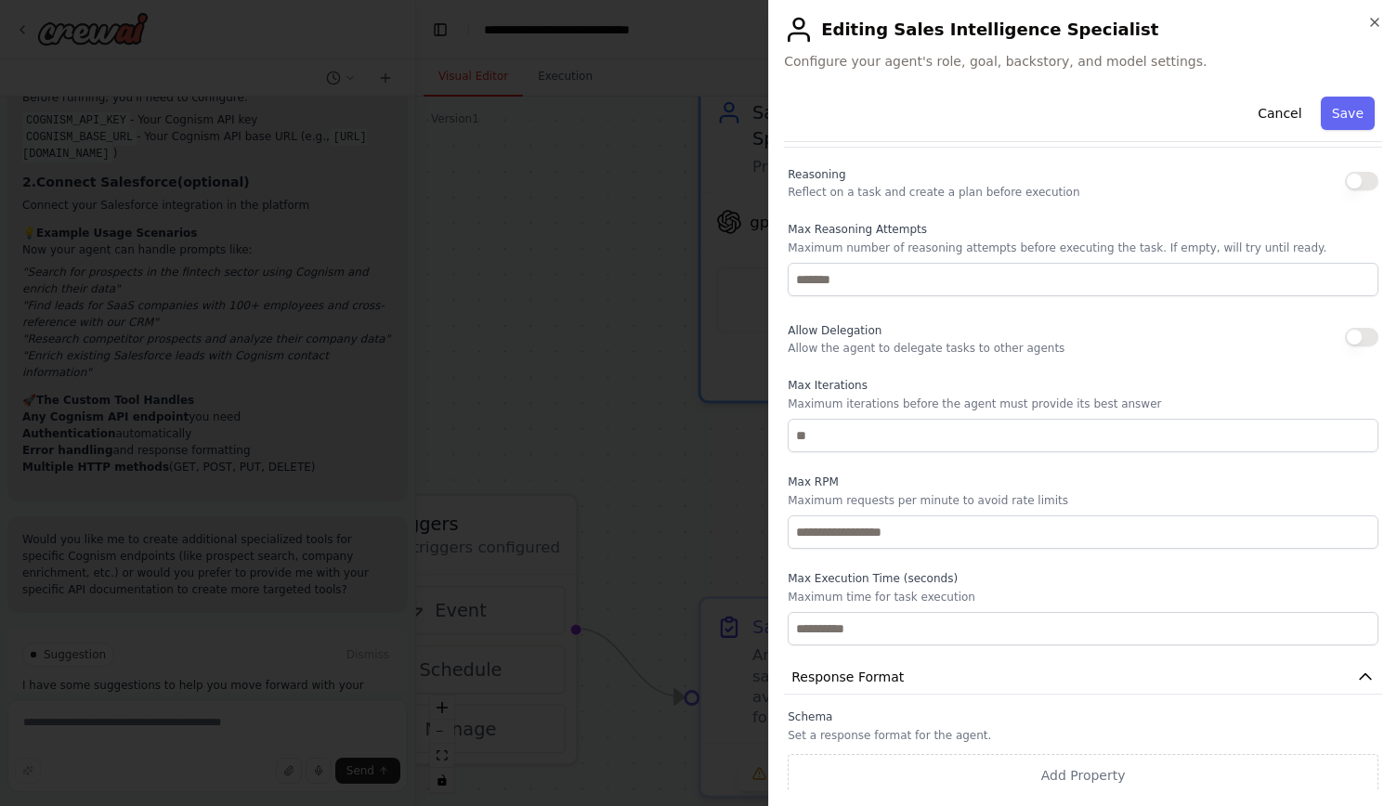
scroll to position [0, 0]
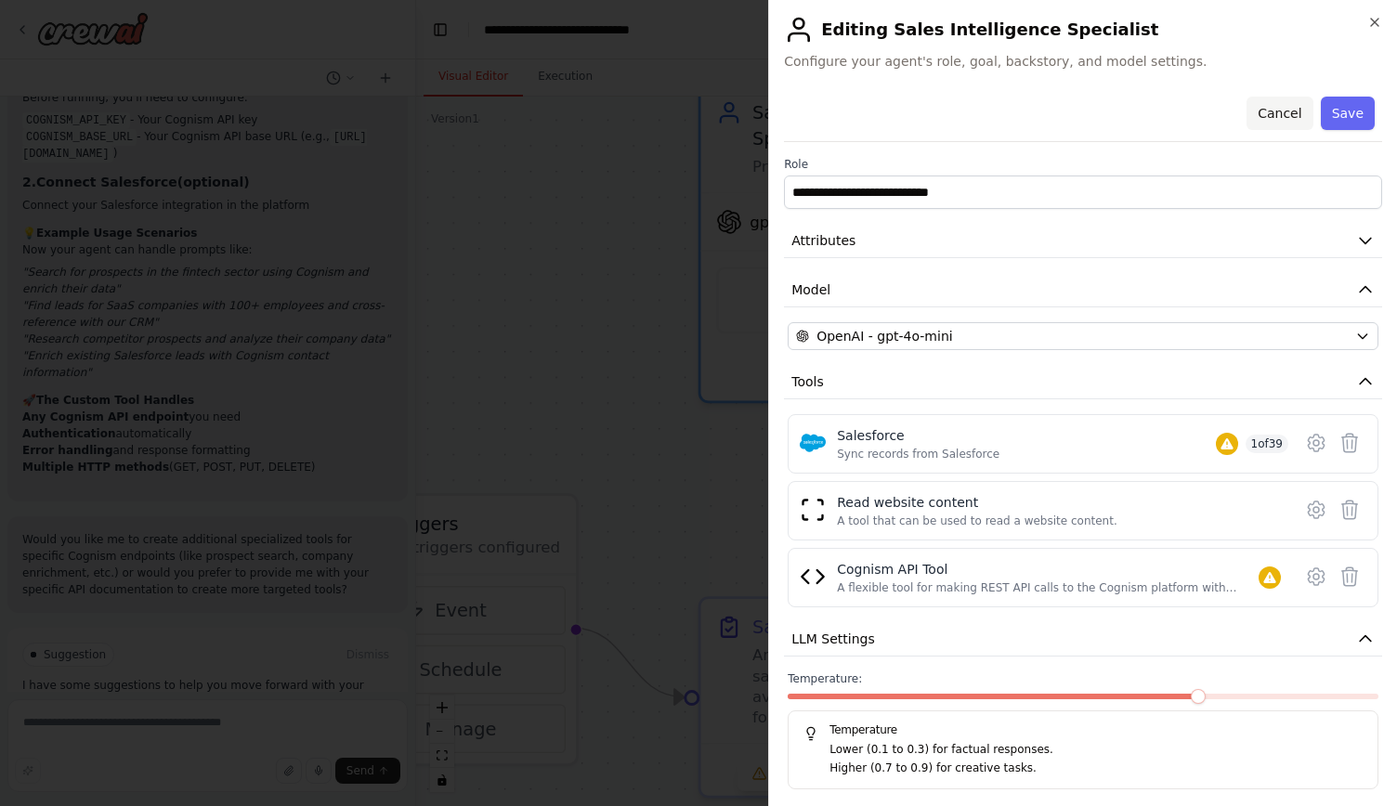
click at [1263, 122] on button "Cancel" at bounding box center [1280, 113] width 66 height 33
